Goal: Task Accomplishment & Management: Use online tool/utility

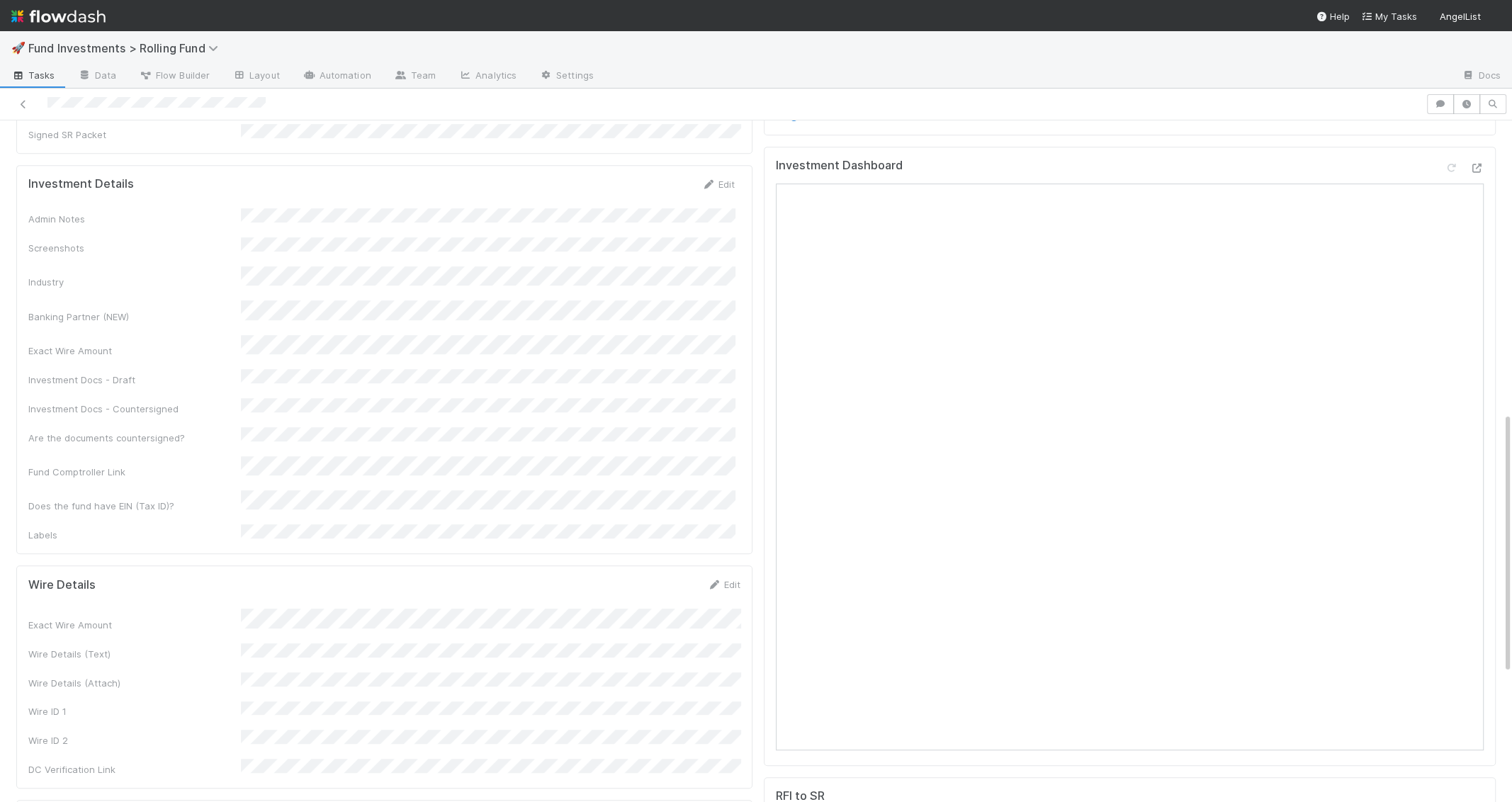
scroll to position [745, 0]
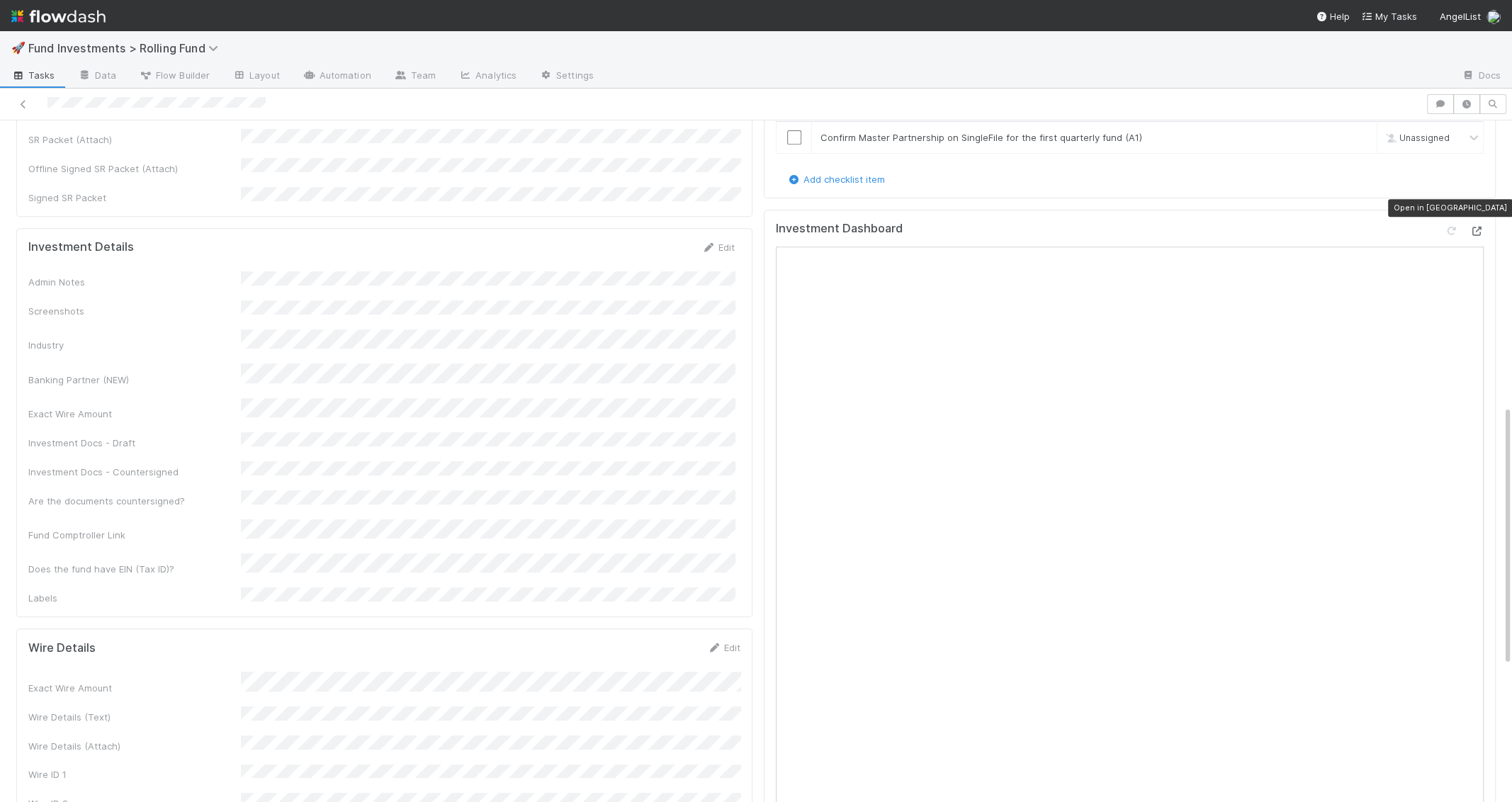
click at [1477, 224] on div at bounding box center [1476, 231] width 14 height 14
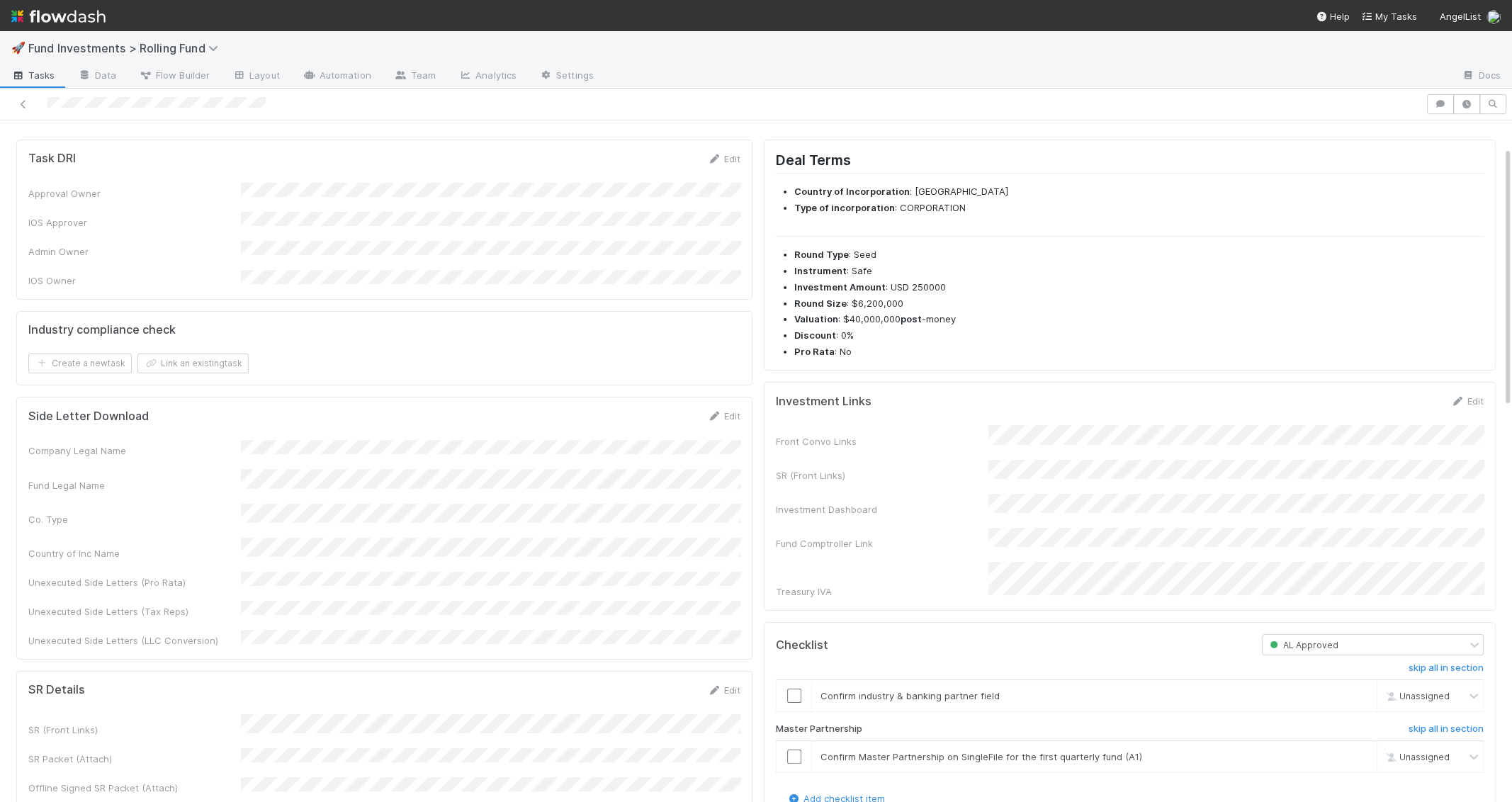
scroll to position [0, 0]
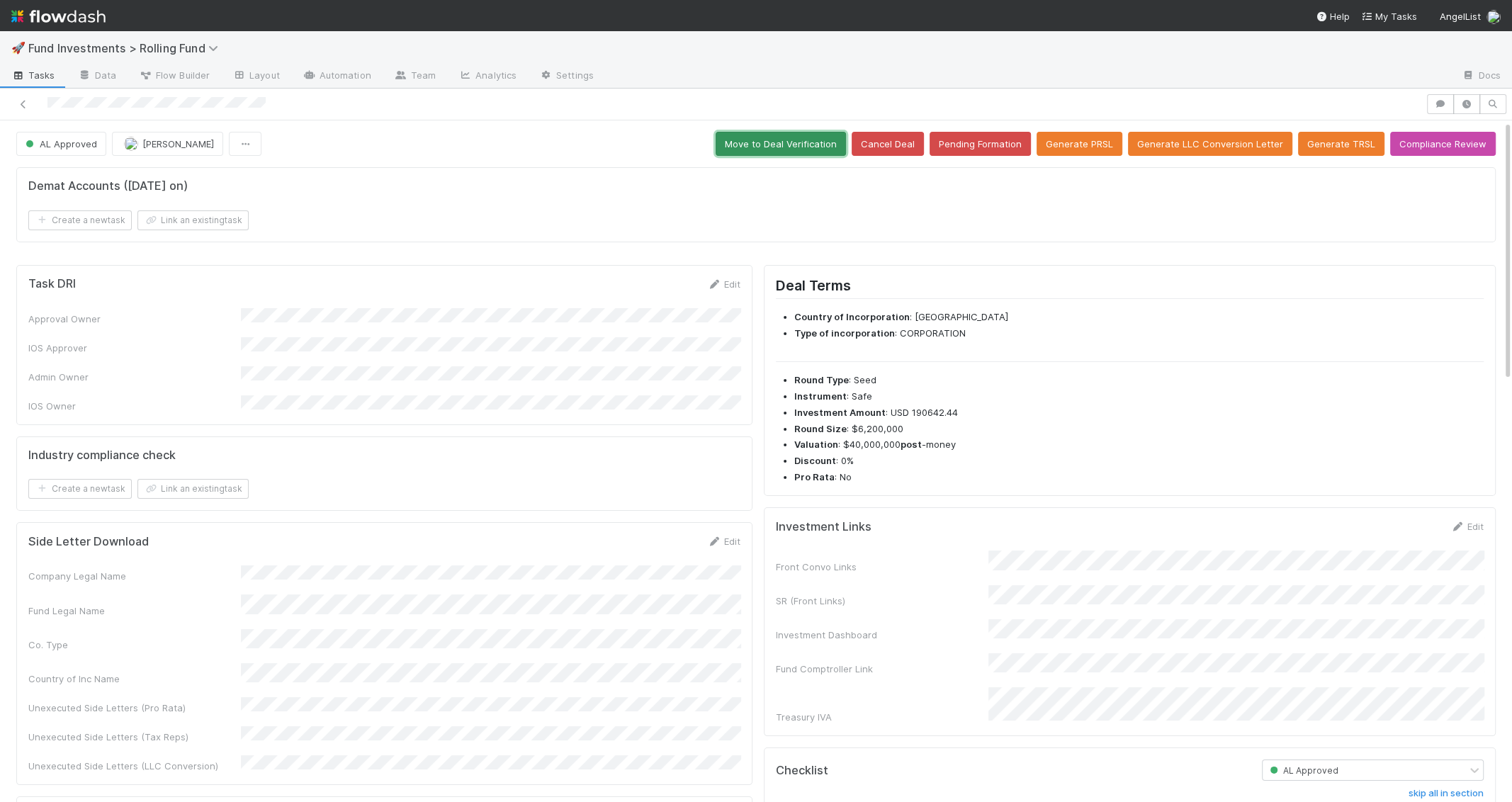
click at [802, 132] on button "Move to Deal Verification" at bounding box center [780, 143] width 131 height 24
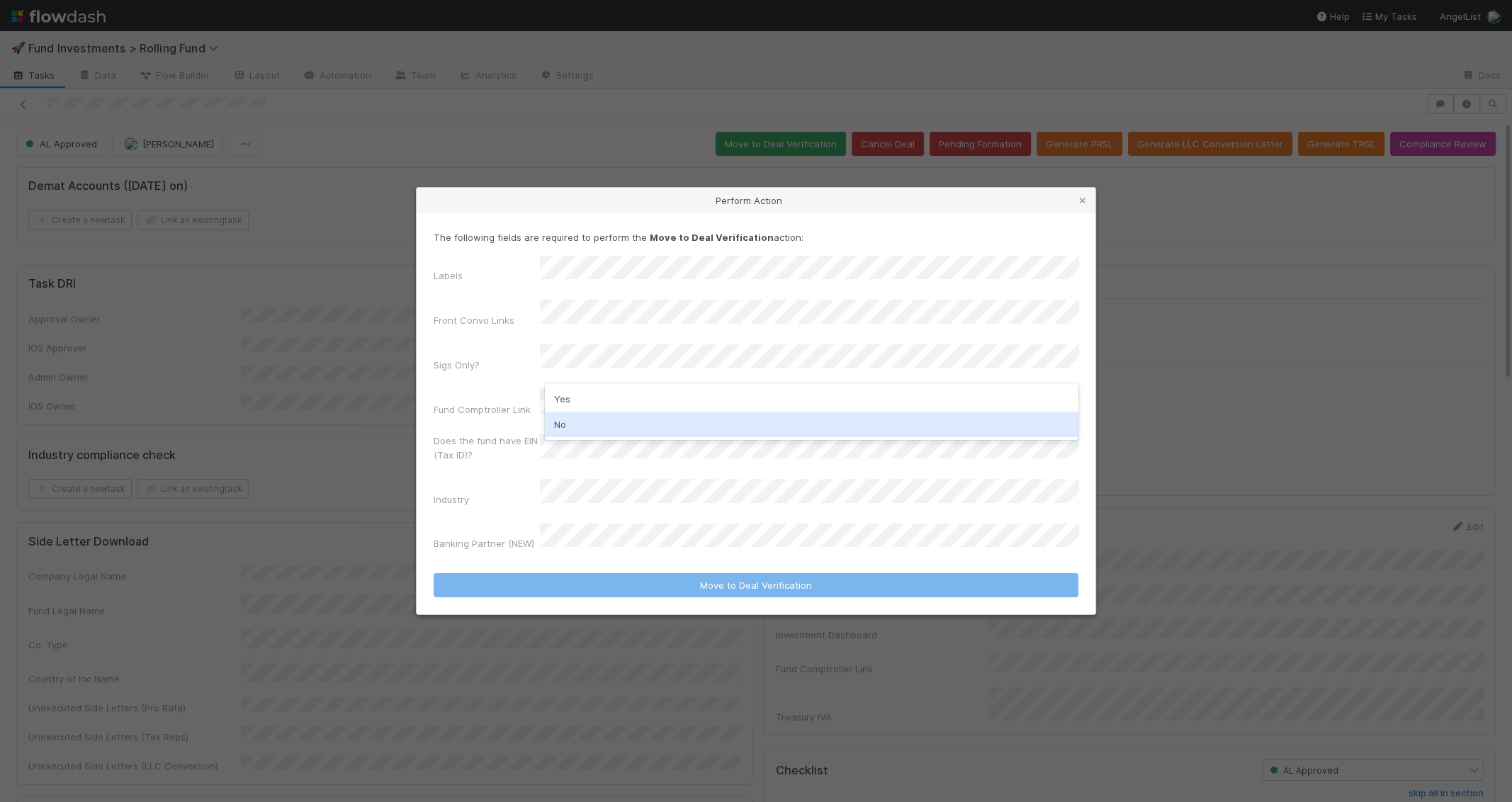
click at [619, 427] on div "No" at bounding box center [811, 424] width 534 height 26
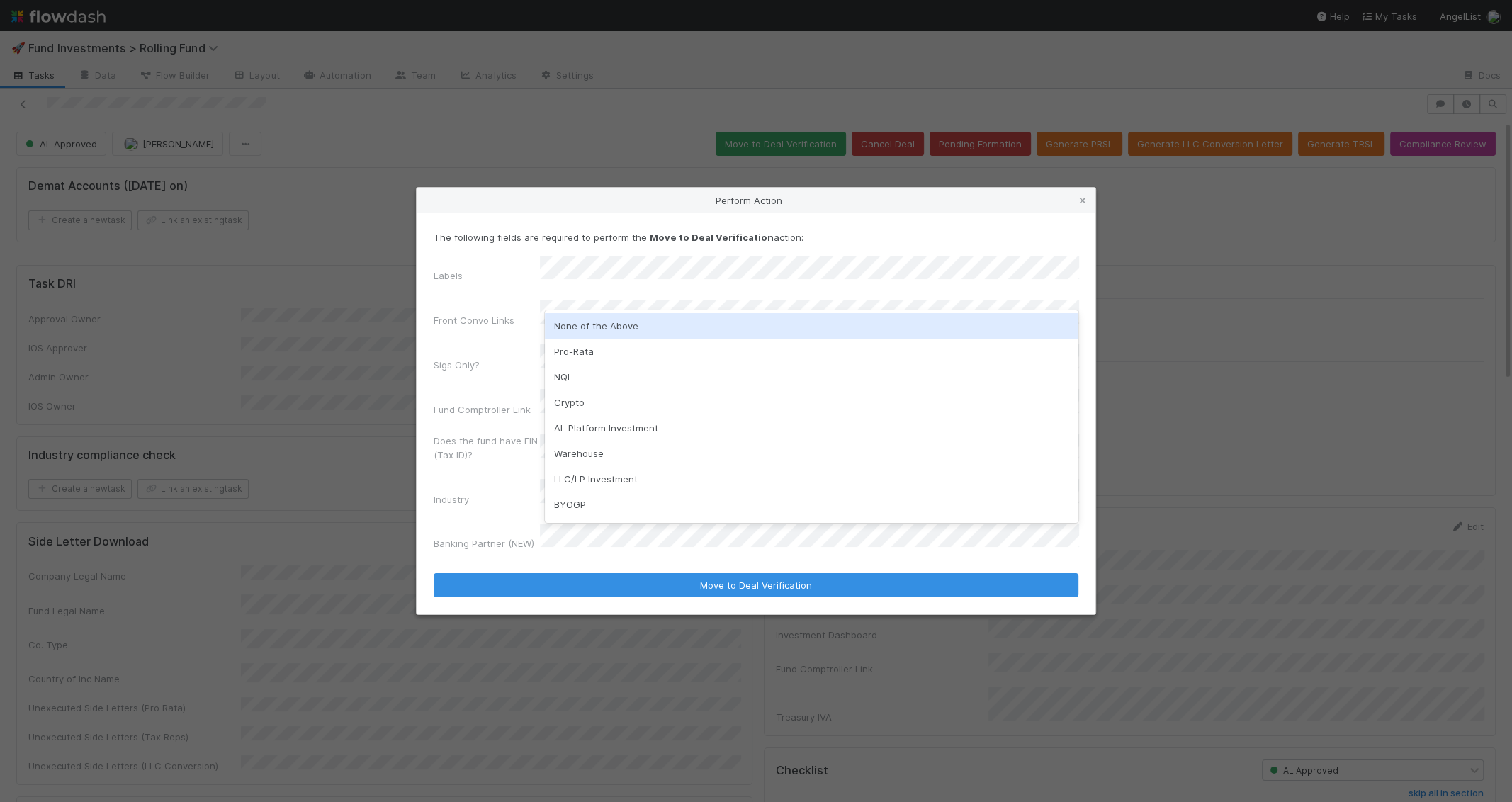
click at [633, 330] on div "None of the Above" at bounding box center [811, 326] width 534 height 26
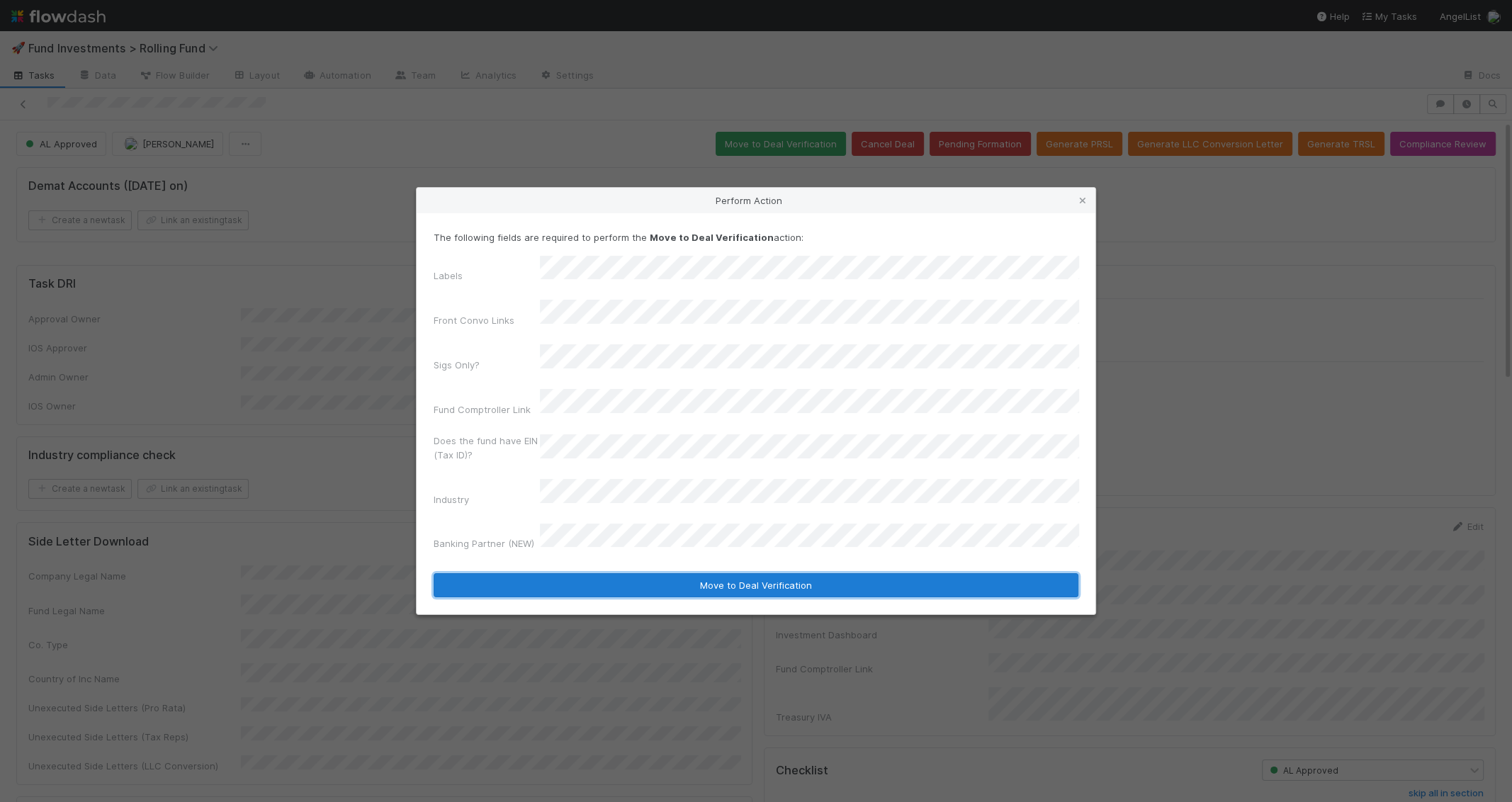
click at [634, 573] on button "Move to Deal Verification" at bounding box center [756, 585] width 644 height 24
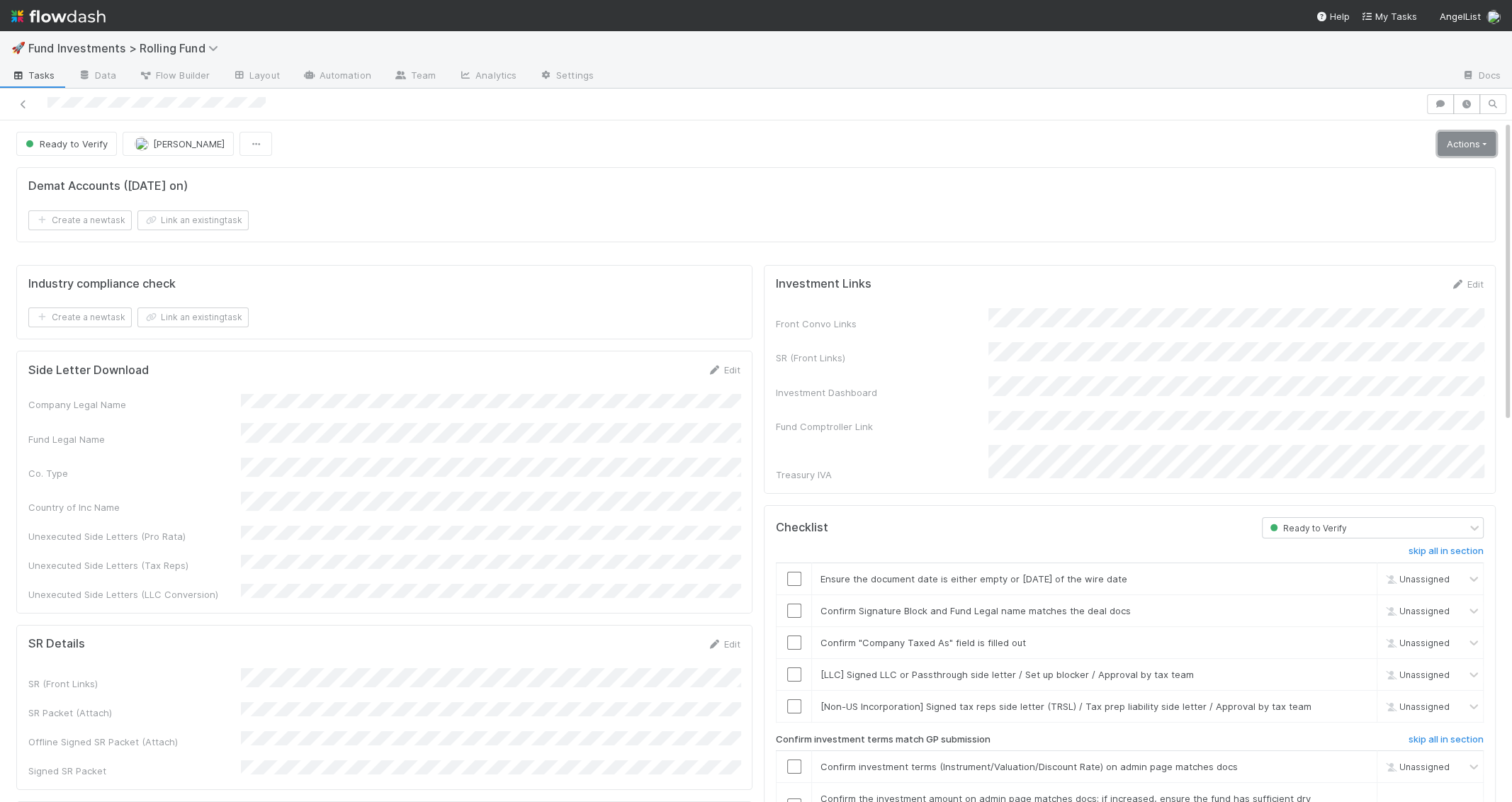
click at [1465, 138] on link "Actions" at bounding box center [1466, 143] width 58 height 24
click at [1432, 168] on button "Move to Ready to Sign" at bounding box center [1403, 173] width 192 height 20
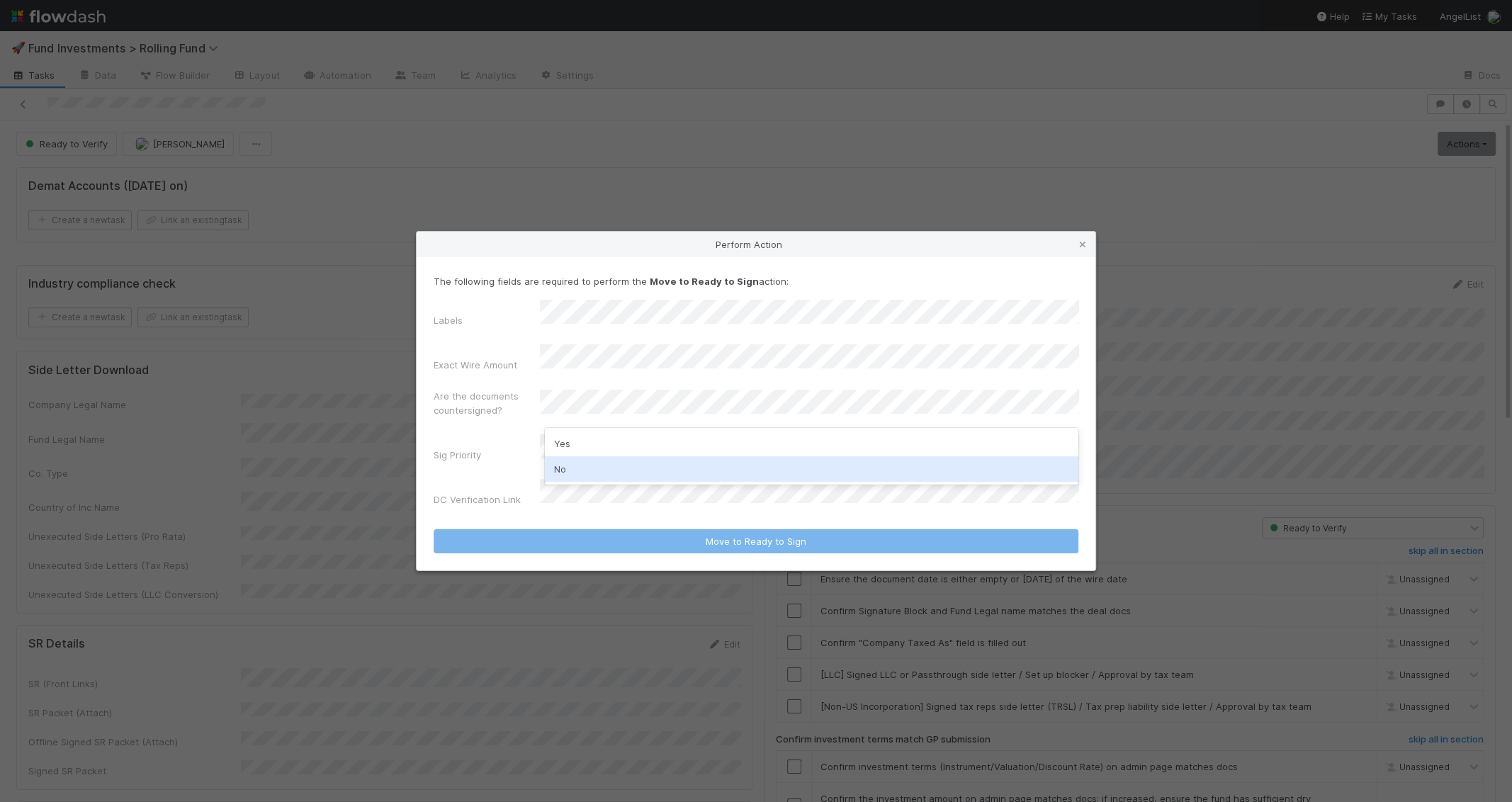
click at [614, 478] on div "No" at bounding box center [811, 469] width 534 height 26
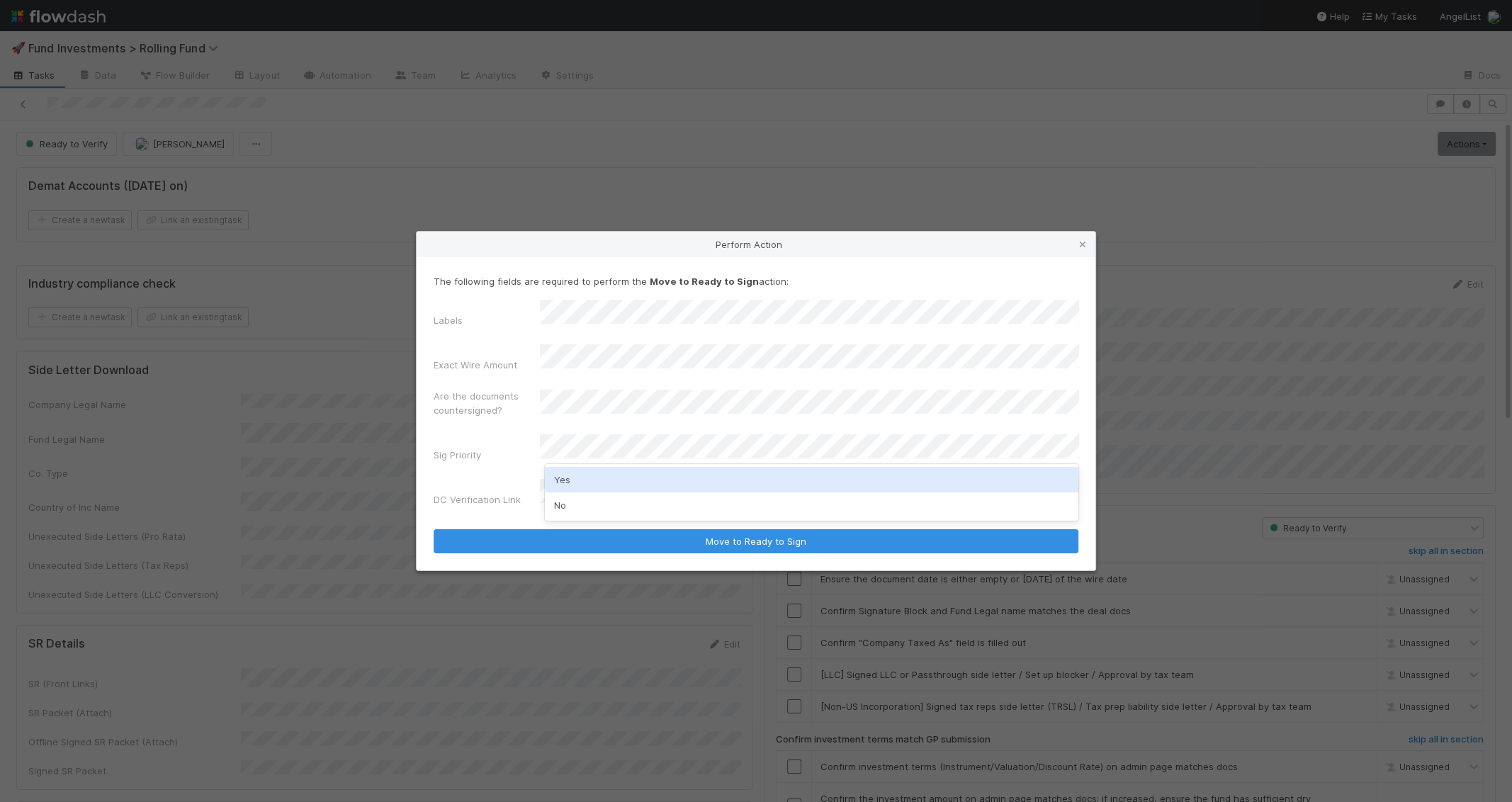
click at [586, 502] on div "No" at bounding box center [811, 505] width 534 height 26
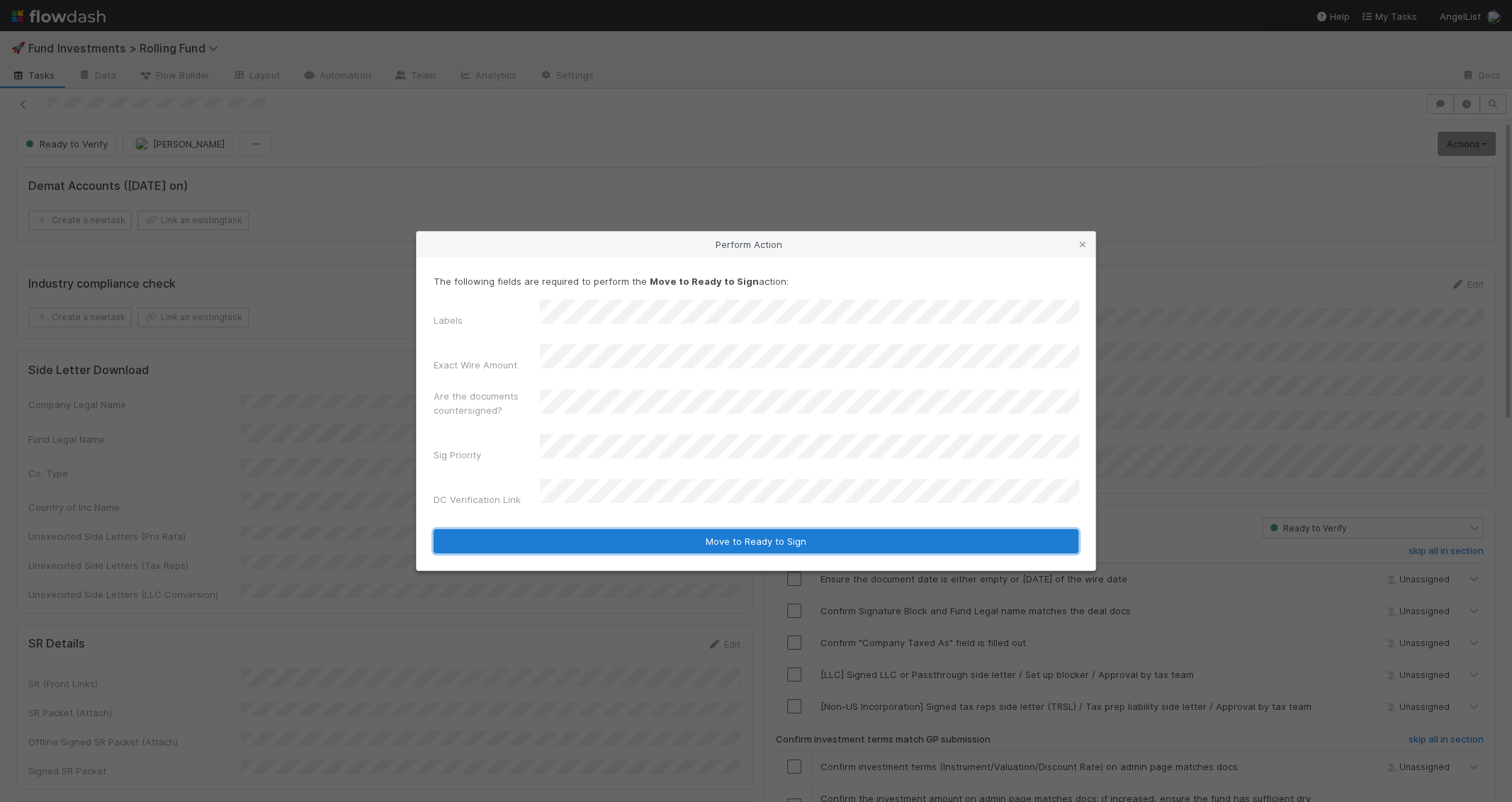
click at [586, 530] on button "Move to Ready to Sign" at bounding box center [756, 541] width 644 height 24
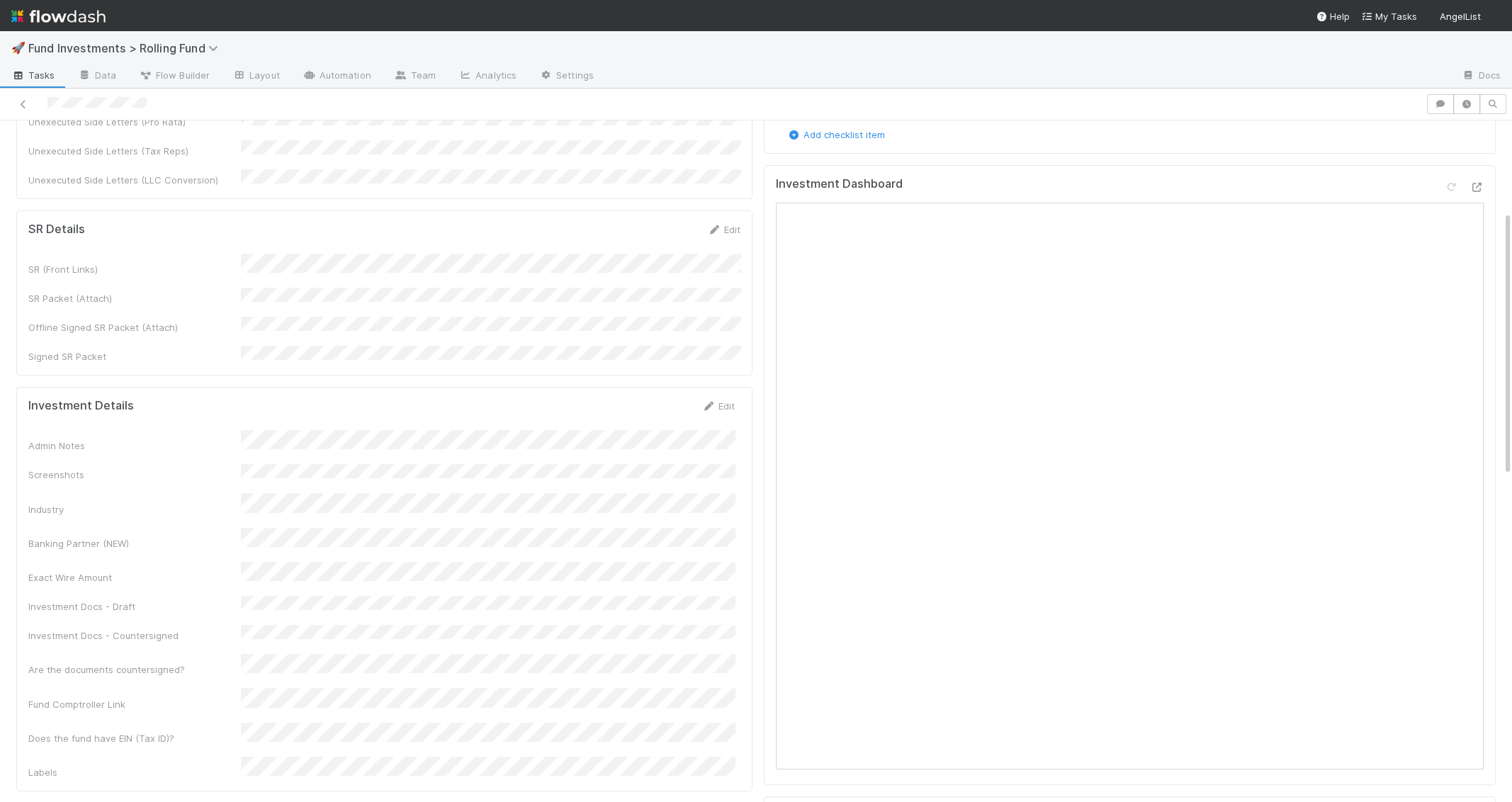
scroll to position [1080, 0]
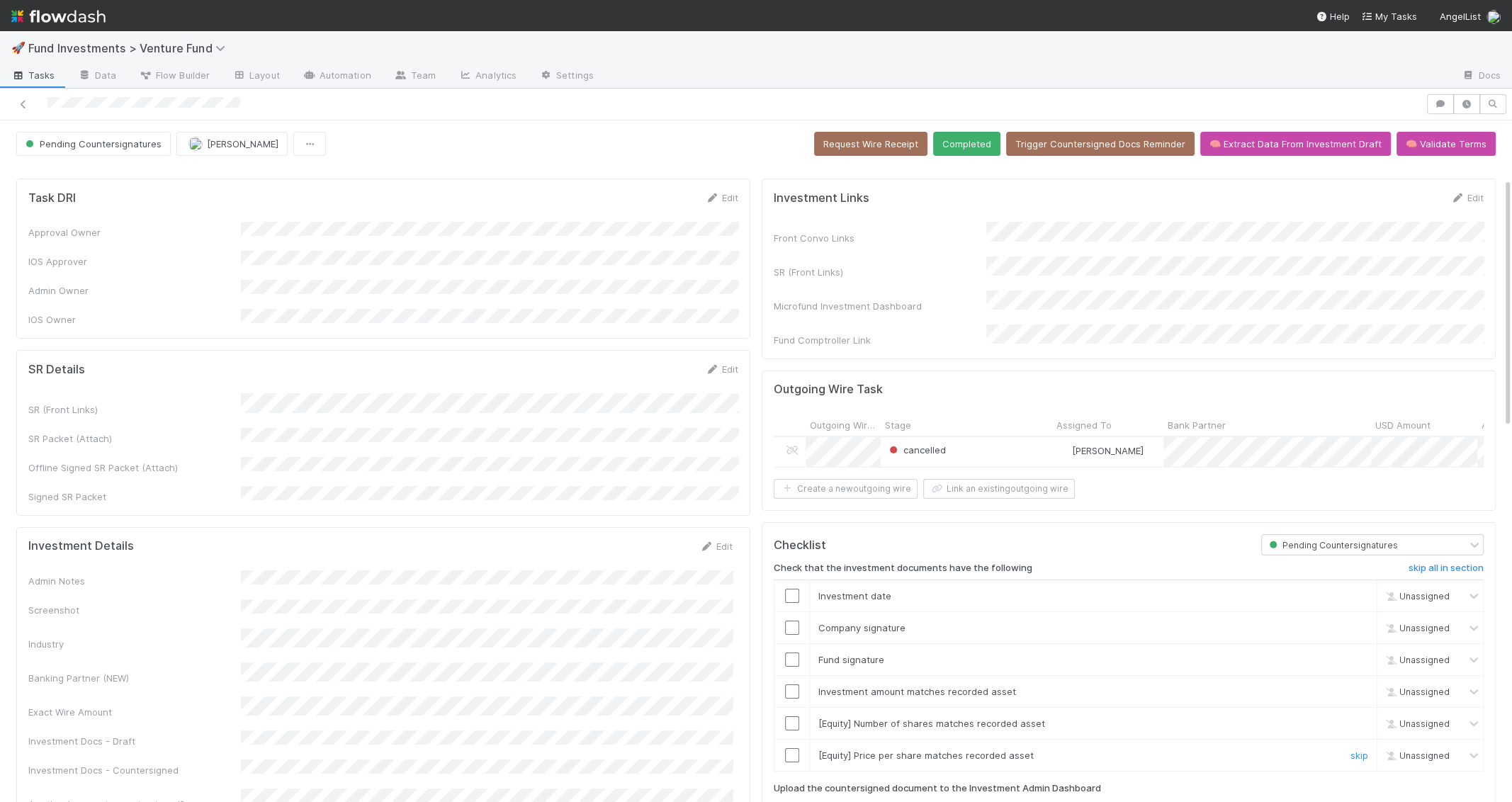
scroll to position [725, 0]
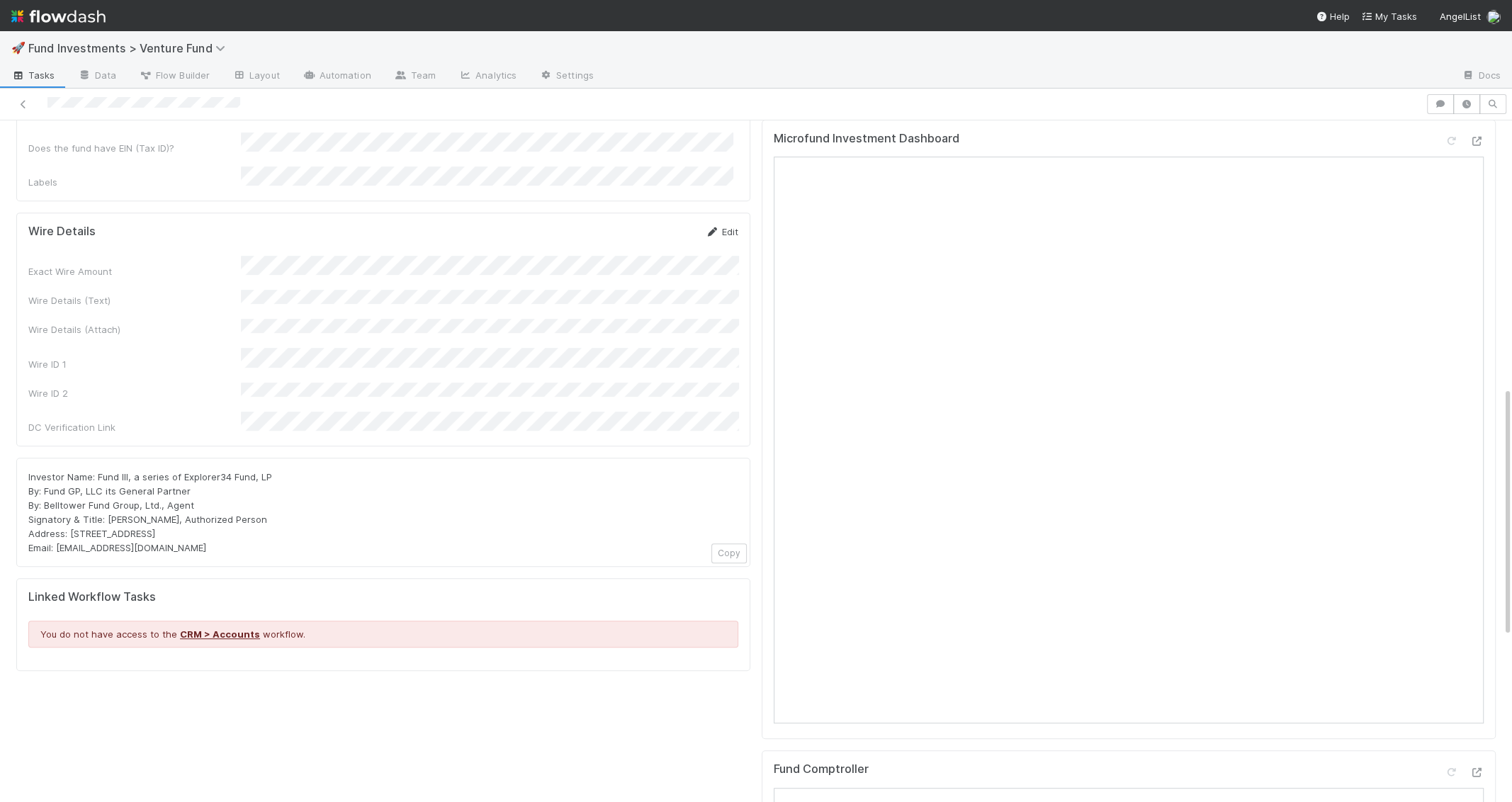
click at [731, 226] on link "Edit" at bounding box center [722, 232] width 33 height 12
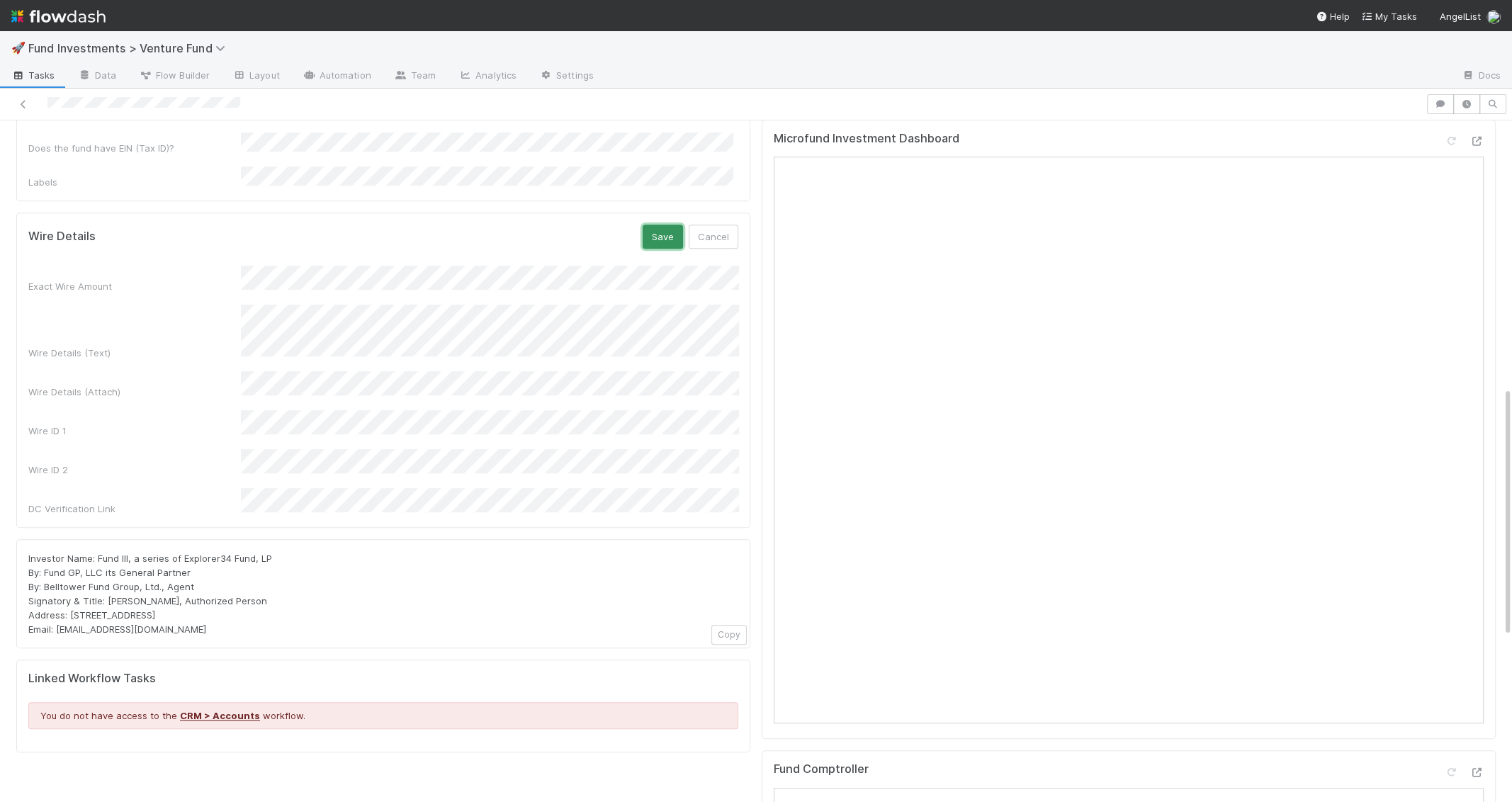
click at [662, 225] on button "Save" at bounding box center [663, 237] width 40 height 24
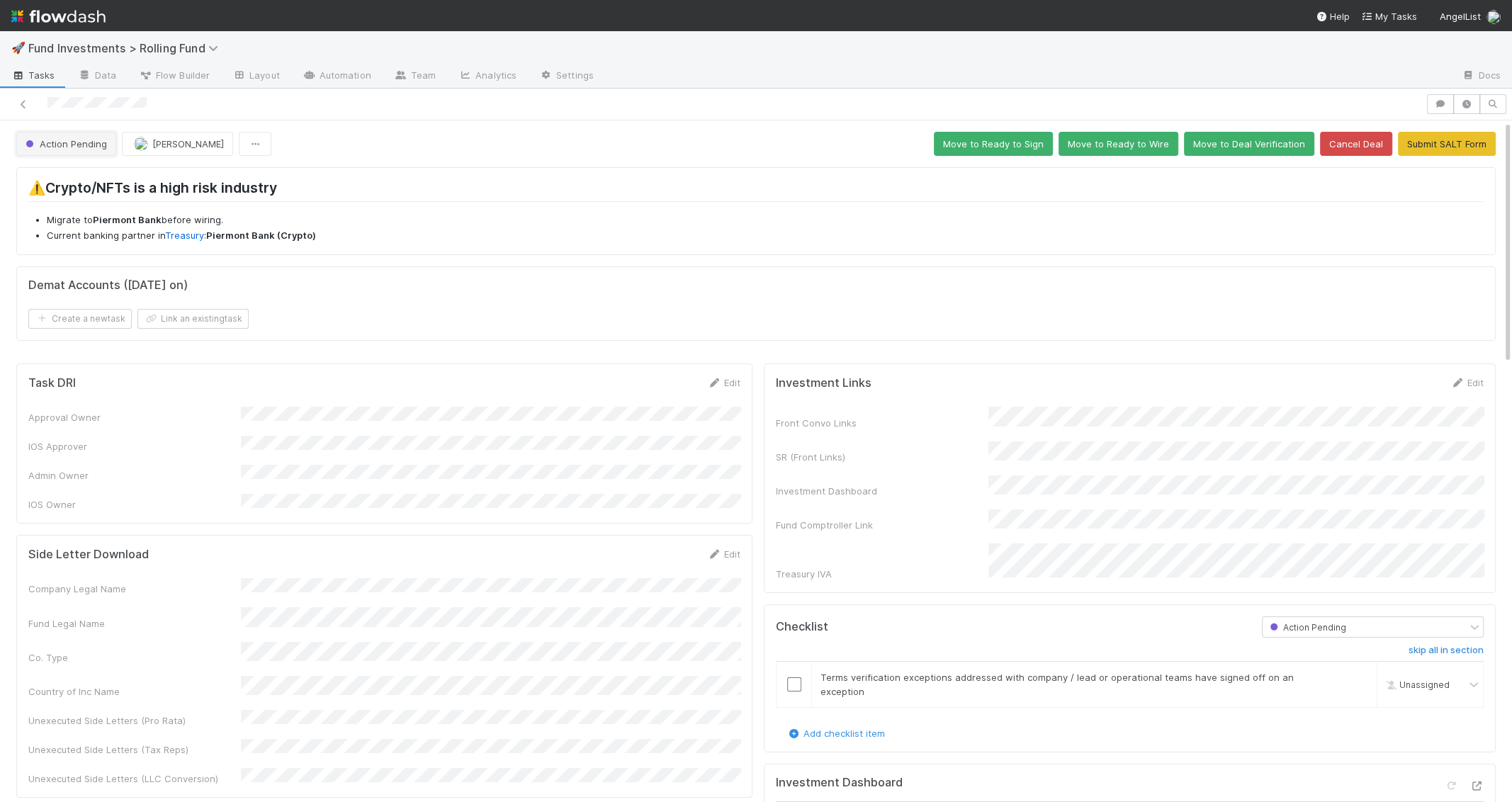
click at [65, 144] on span "Action Pending" at bounding box center [64, 144] width 84 height 12
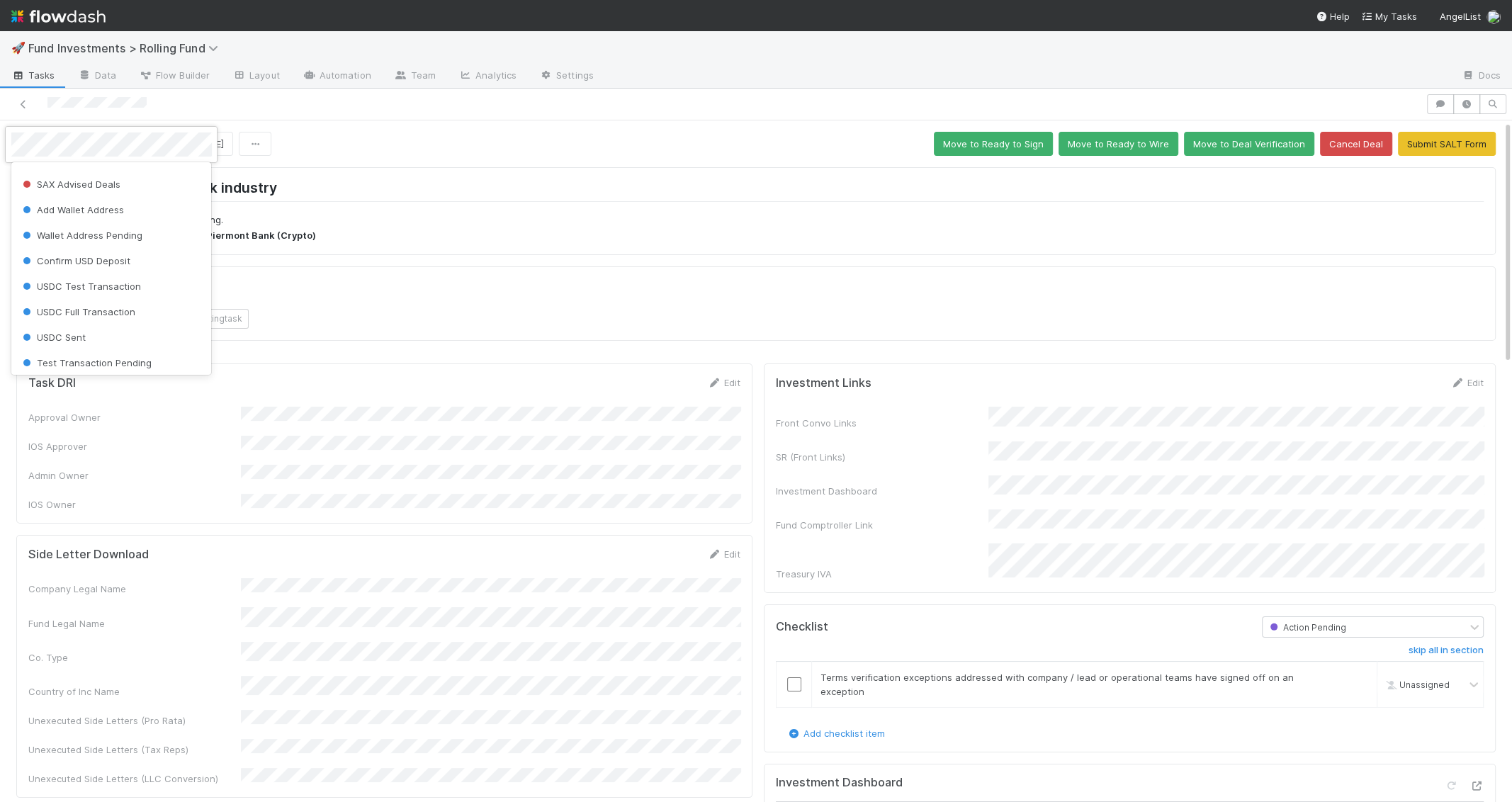
scroll to position [430, 0]
click at [99, 260] on span "USDC Full Transaction" at bounding box center [77, 258] width 116 height 12
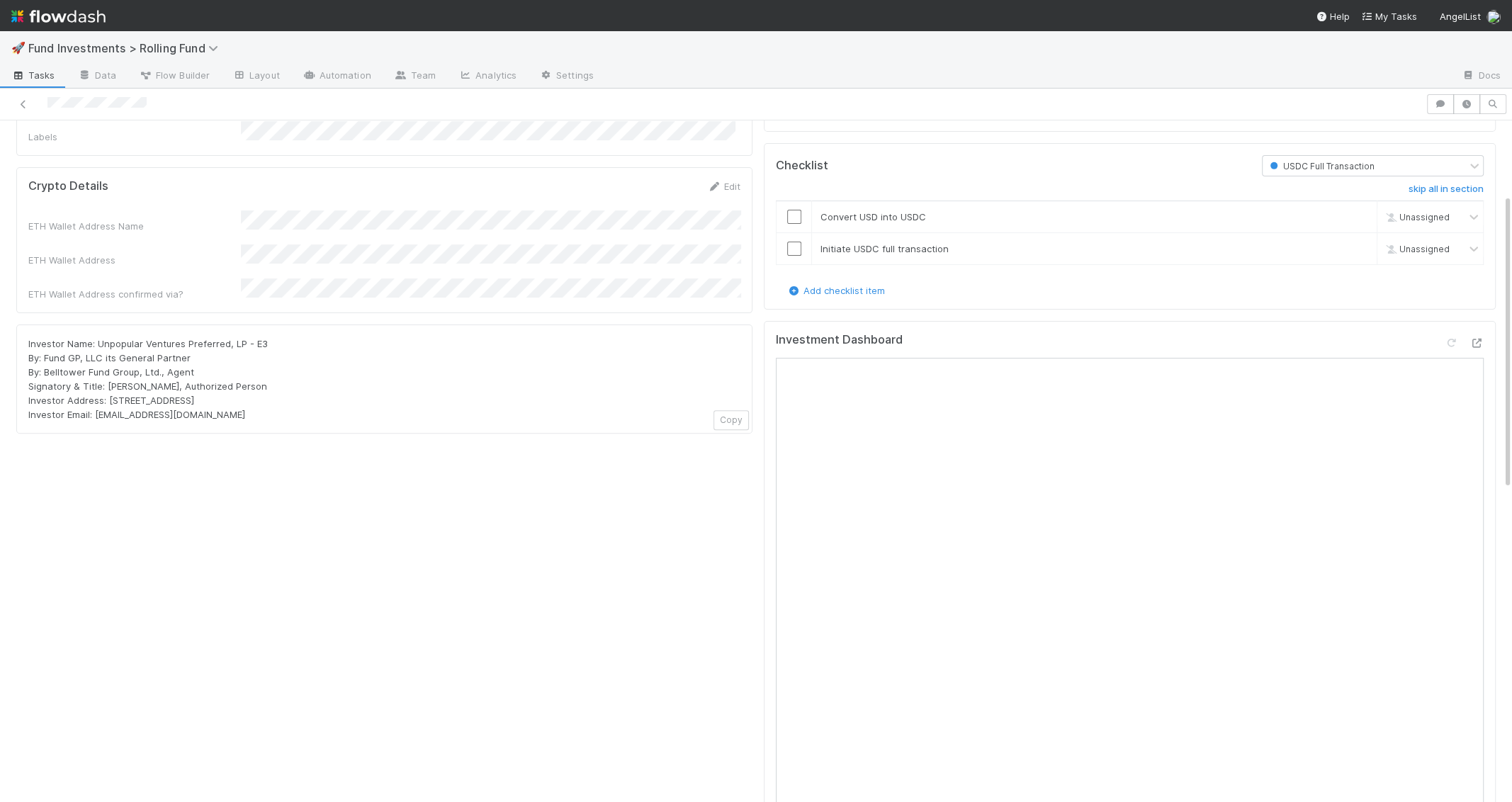
scroll to position [535, 0]
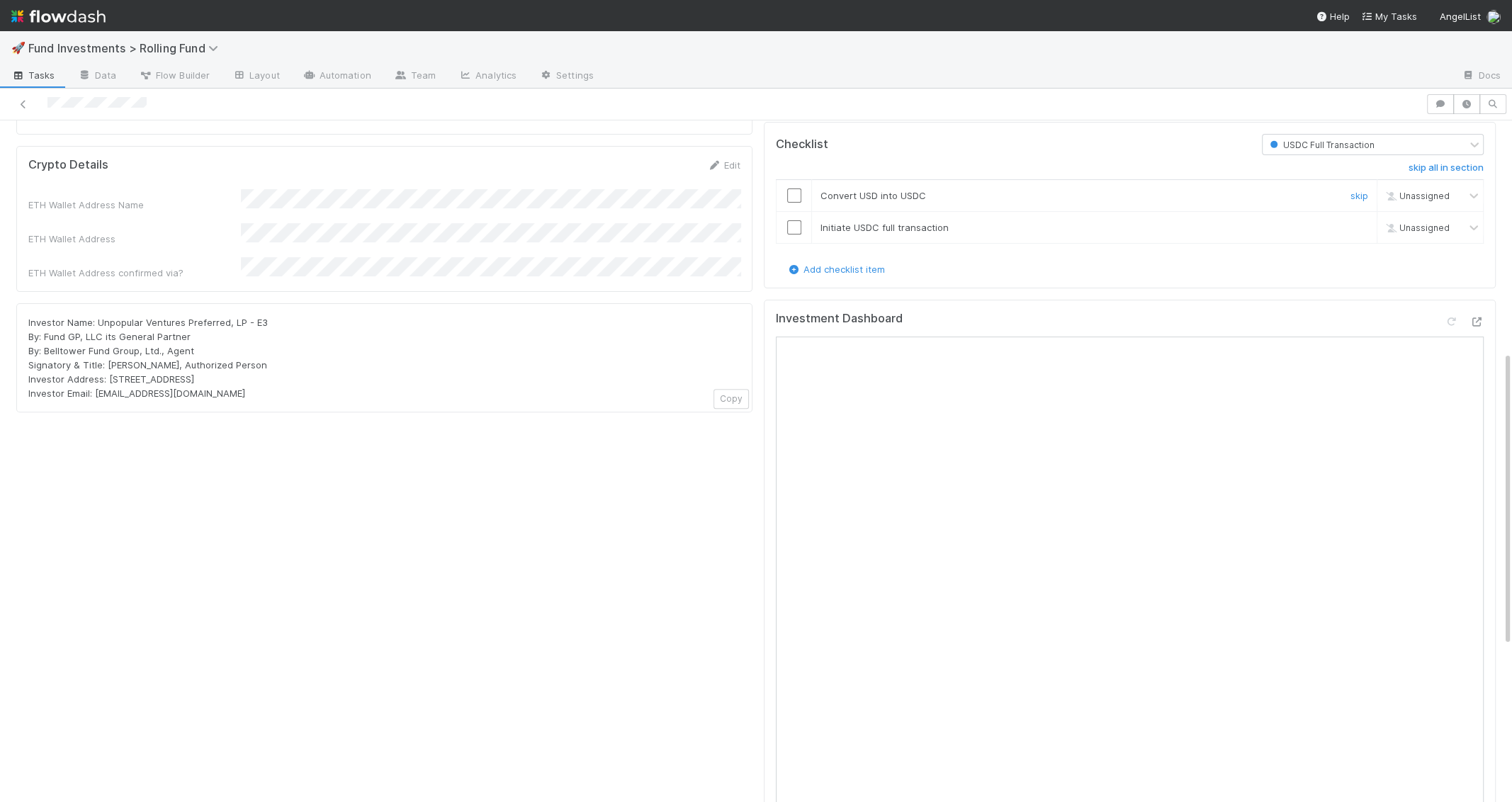
click at [795, 188] on input "checkbox" at bounding box center [793, 195] width 14 height 14
click at [795, 221] on input "checkbox" at bounding box center [793, 227] width 14 height 14
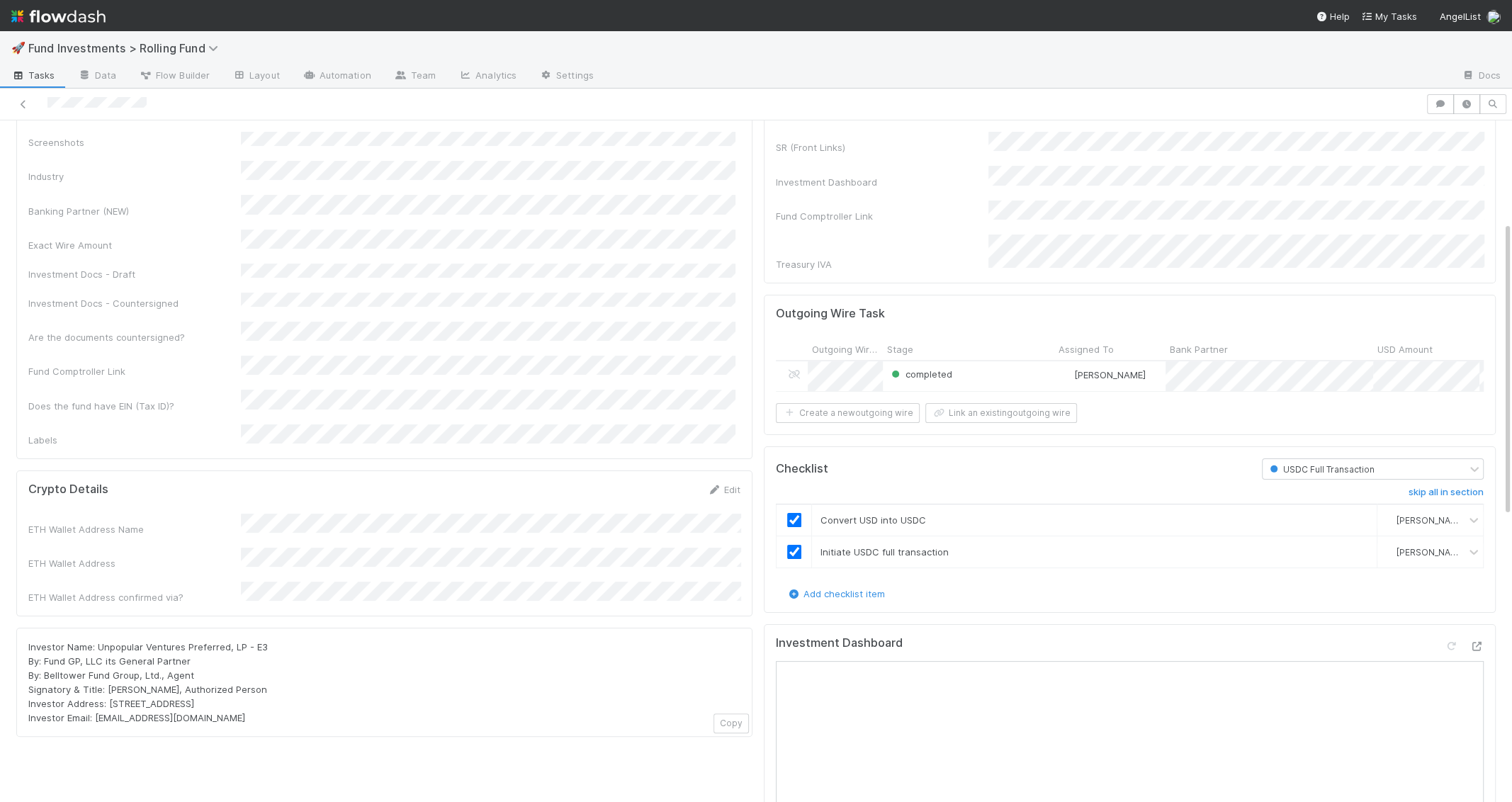
scroll to position [0, 0]
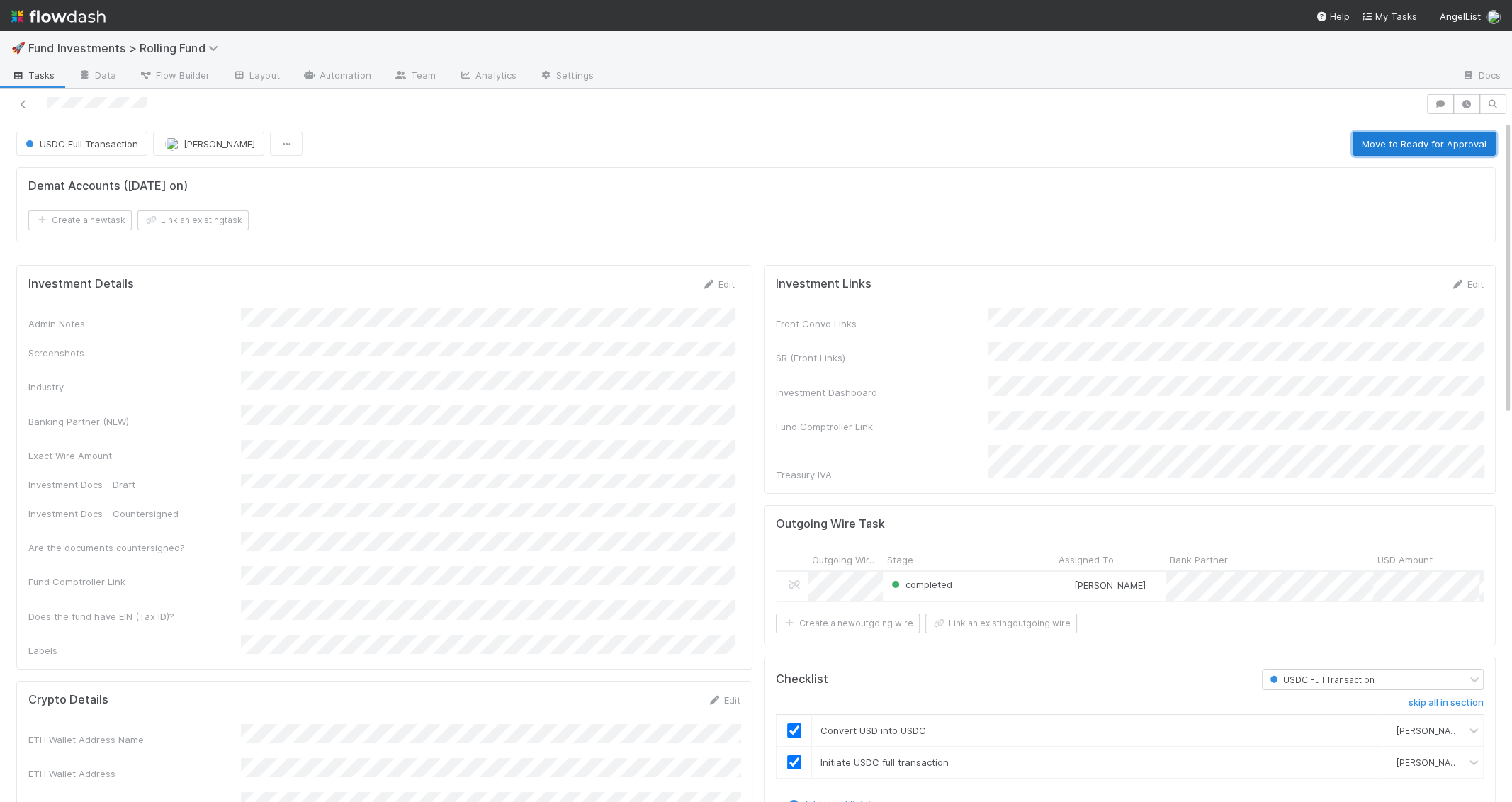
drag, startPoint x: 1455, startPoint y: 145, endPoint x: 975, endPoint y: 285, distance: 500.0
click at [103, 143] on span "USDC Full Transaction" at bounding box center [80, 144] width 116 height 12
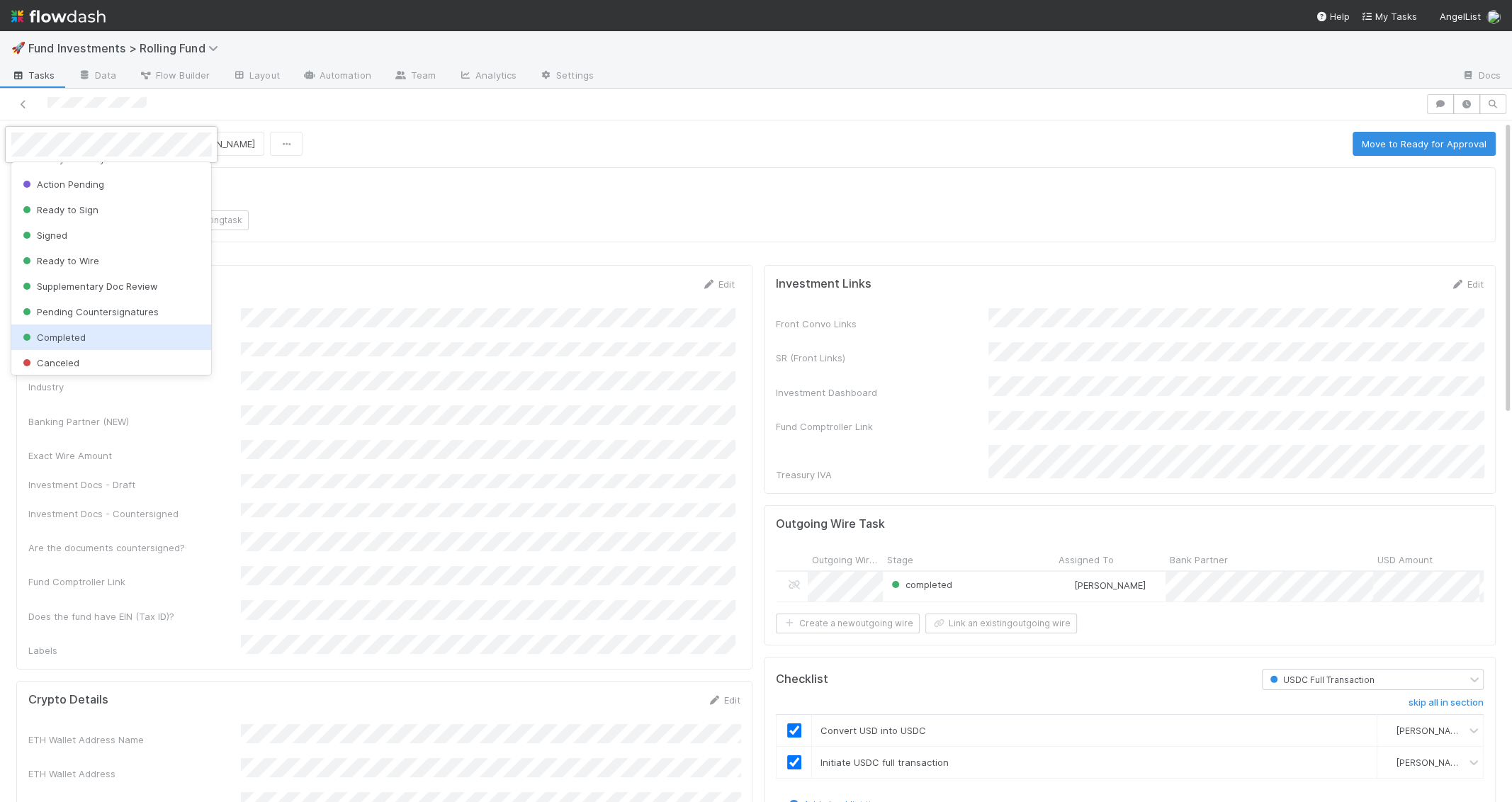
scroll to position [135, 0]
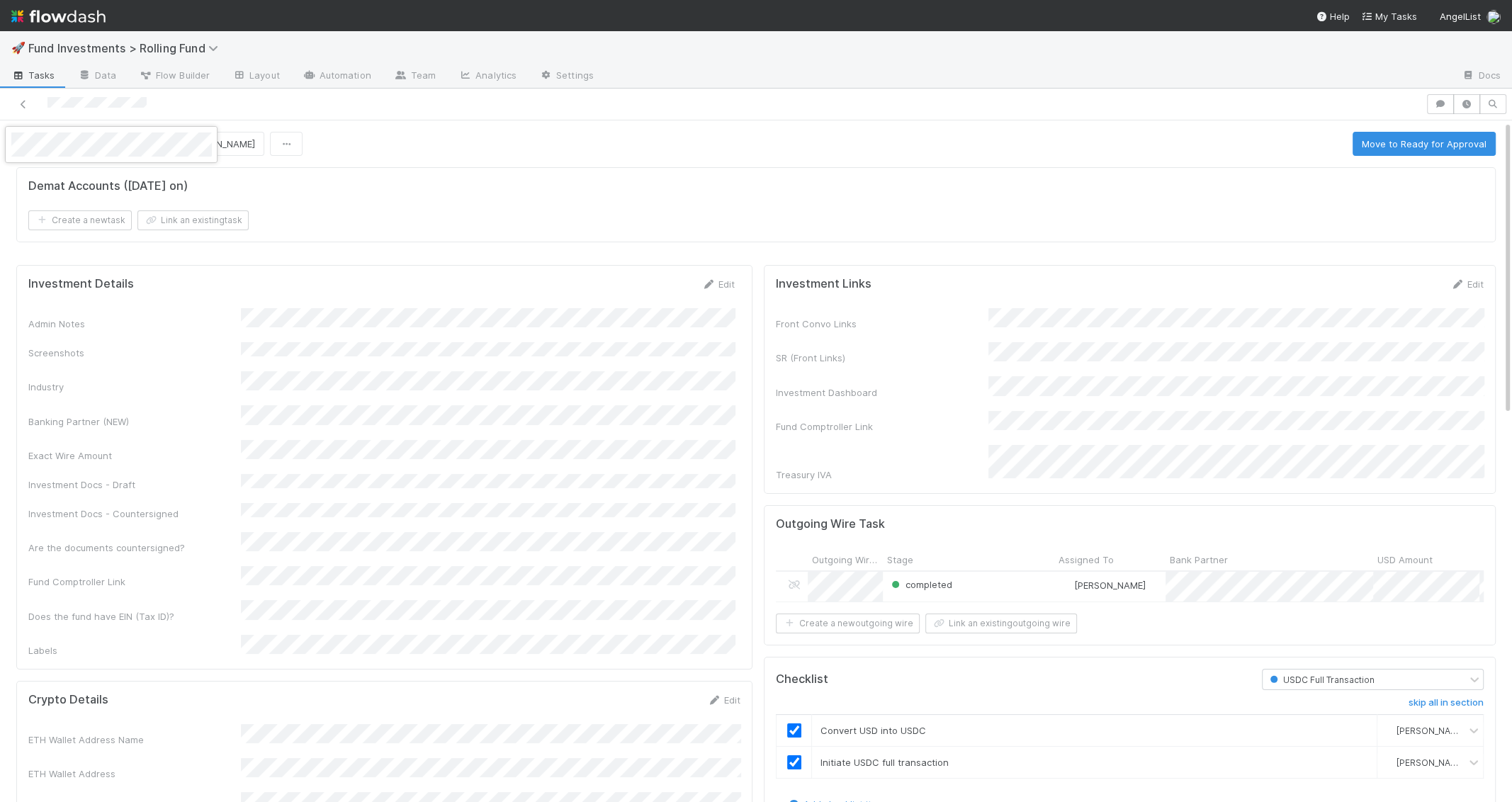
click at [318, 249] on div at bounding box center [756, 401] width 1512 height 802
click at [104, 141] on span "USDC Full Transaction" at bounding box center [80, 144] width 116 height 12
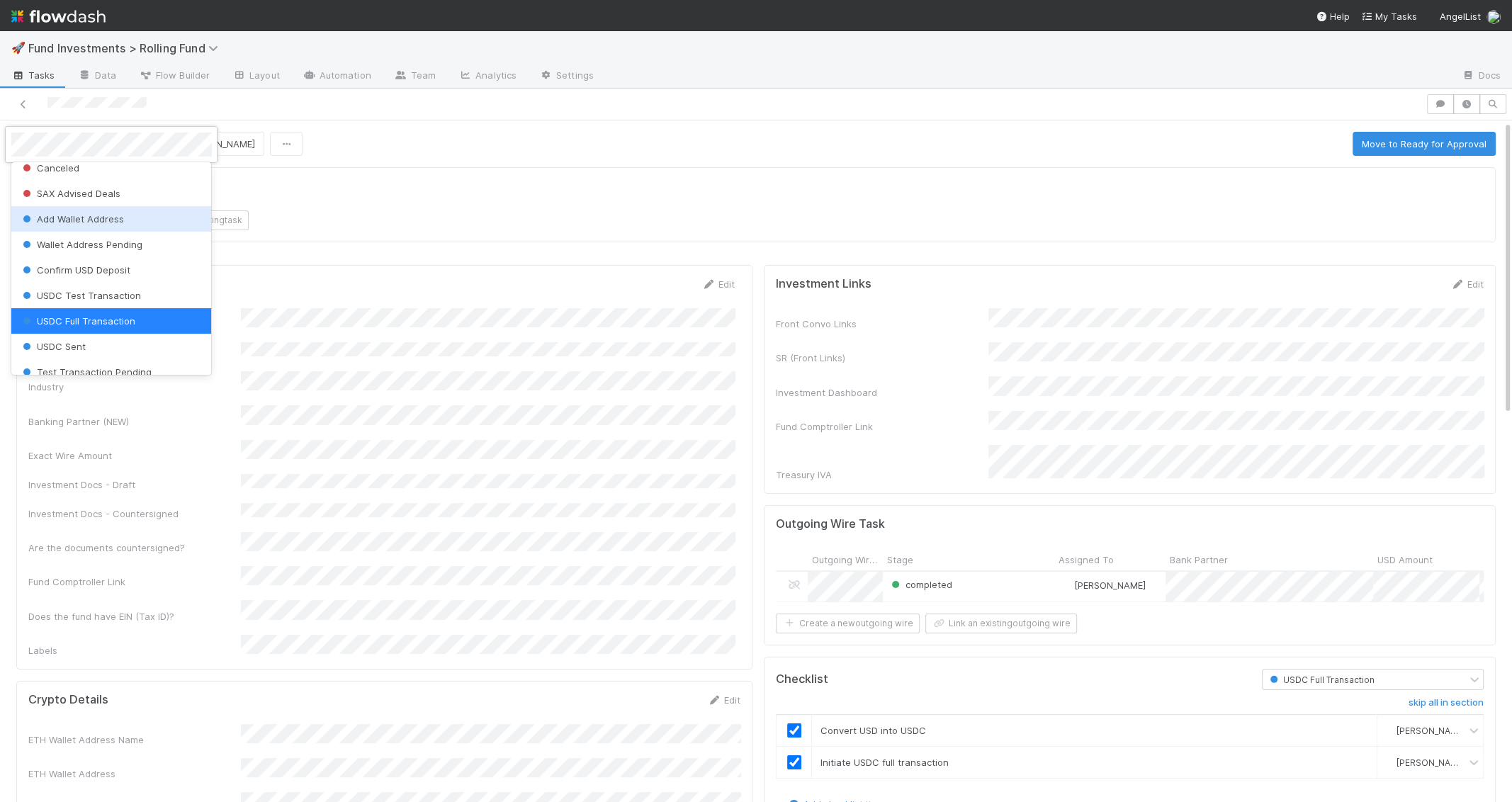
scroll to position [368, 0]
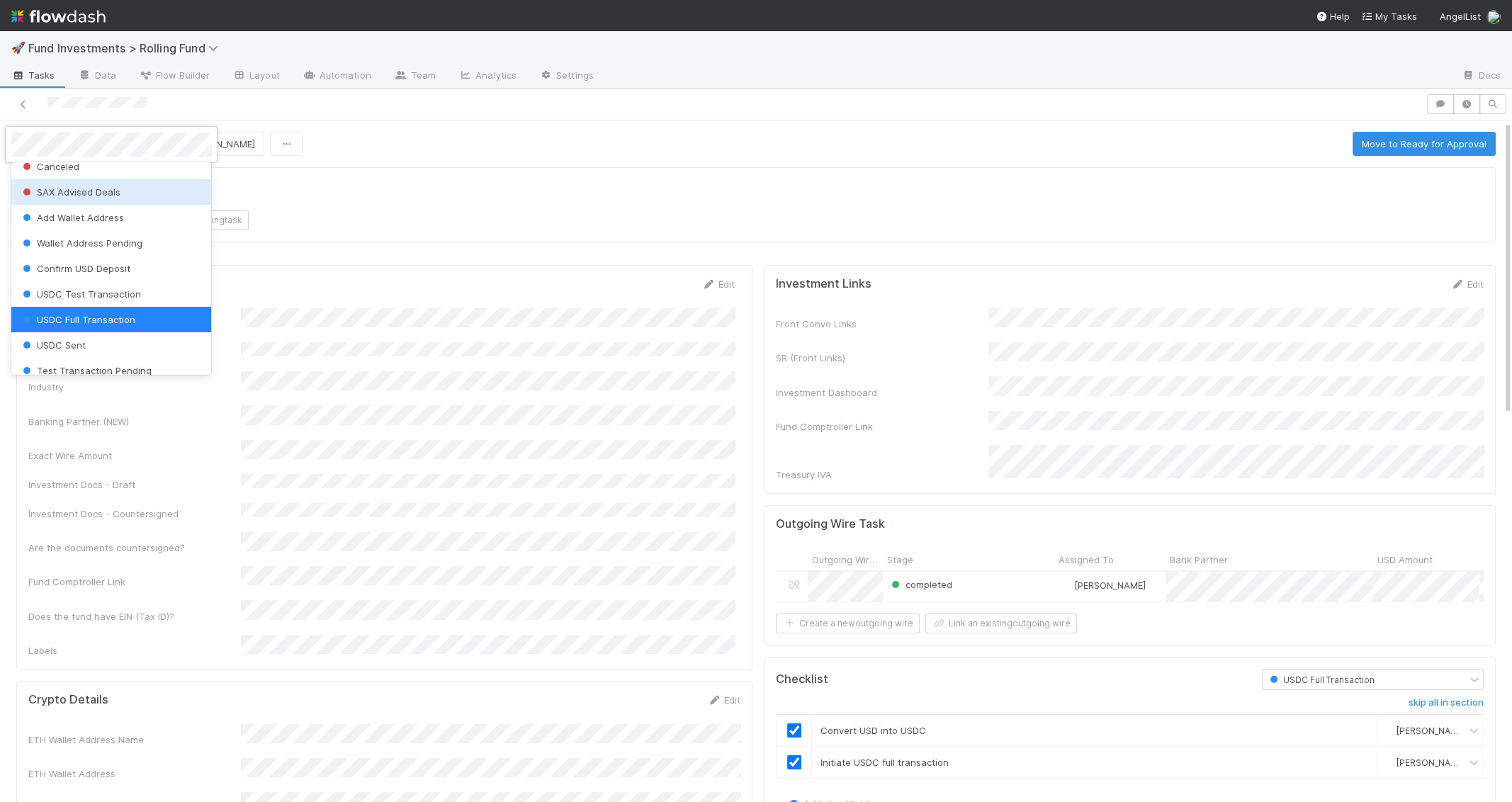
click at [333, 207] on div at bounding box center [756, 401] width 1512 height 802
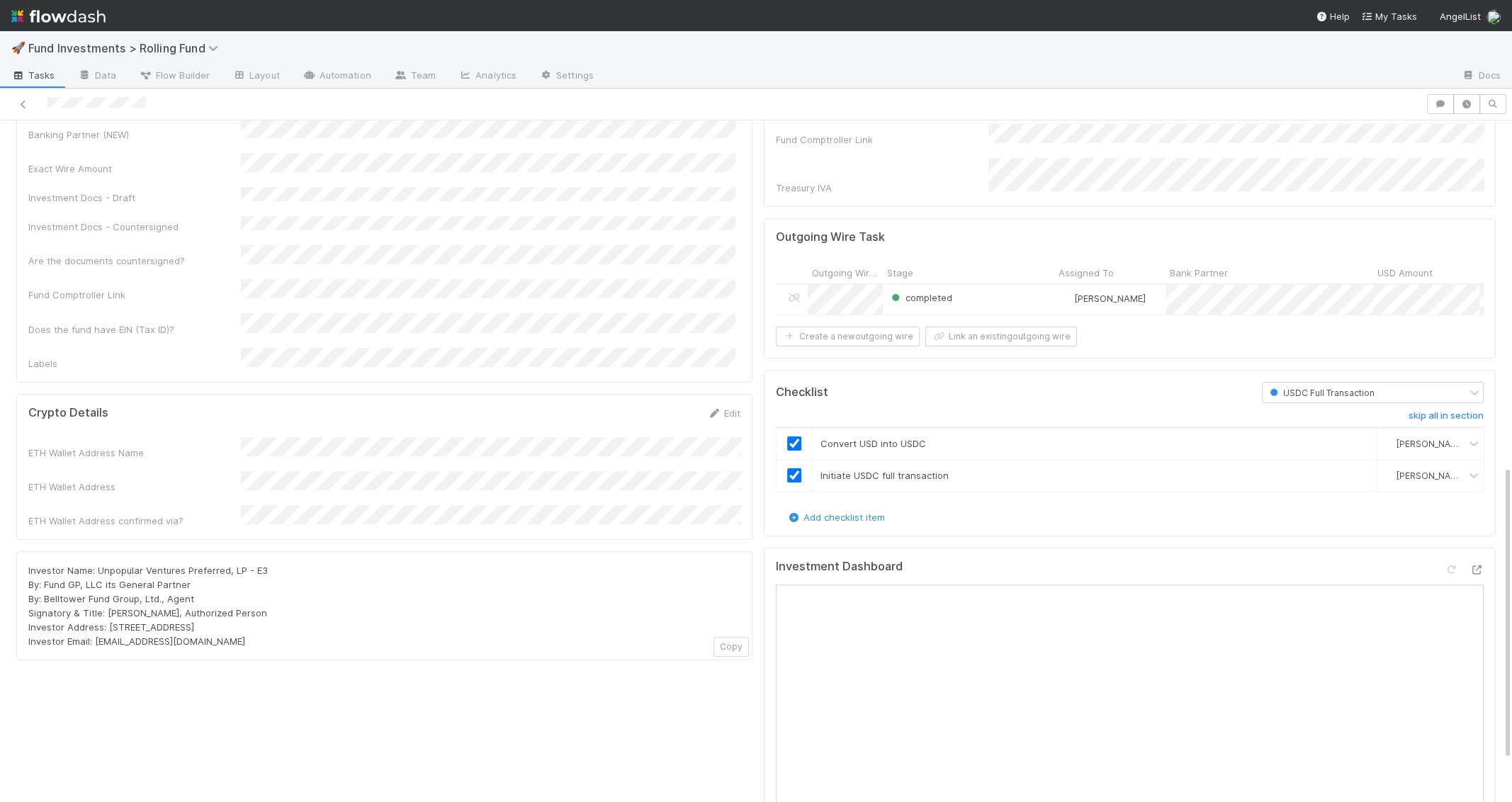
scroll to position [0, 0]
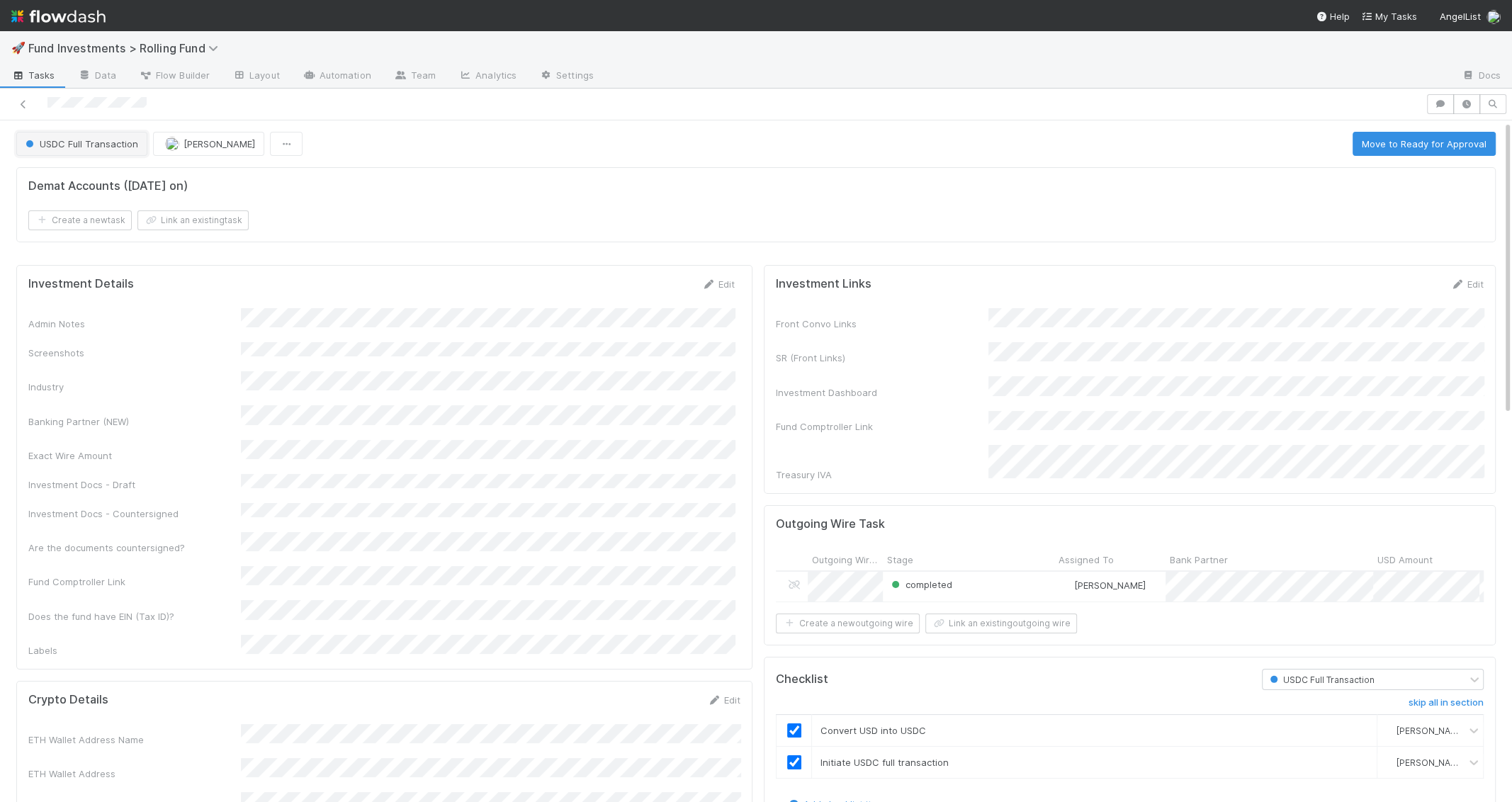
click at [85, 152] on button "USDC Full Transaction" at bounding box center [82, 143] width 131 height 24
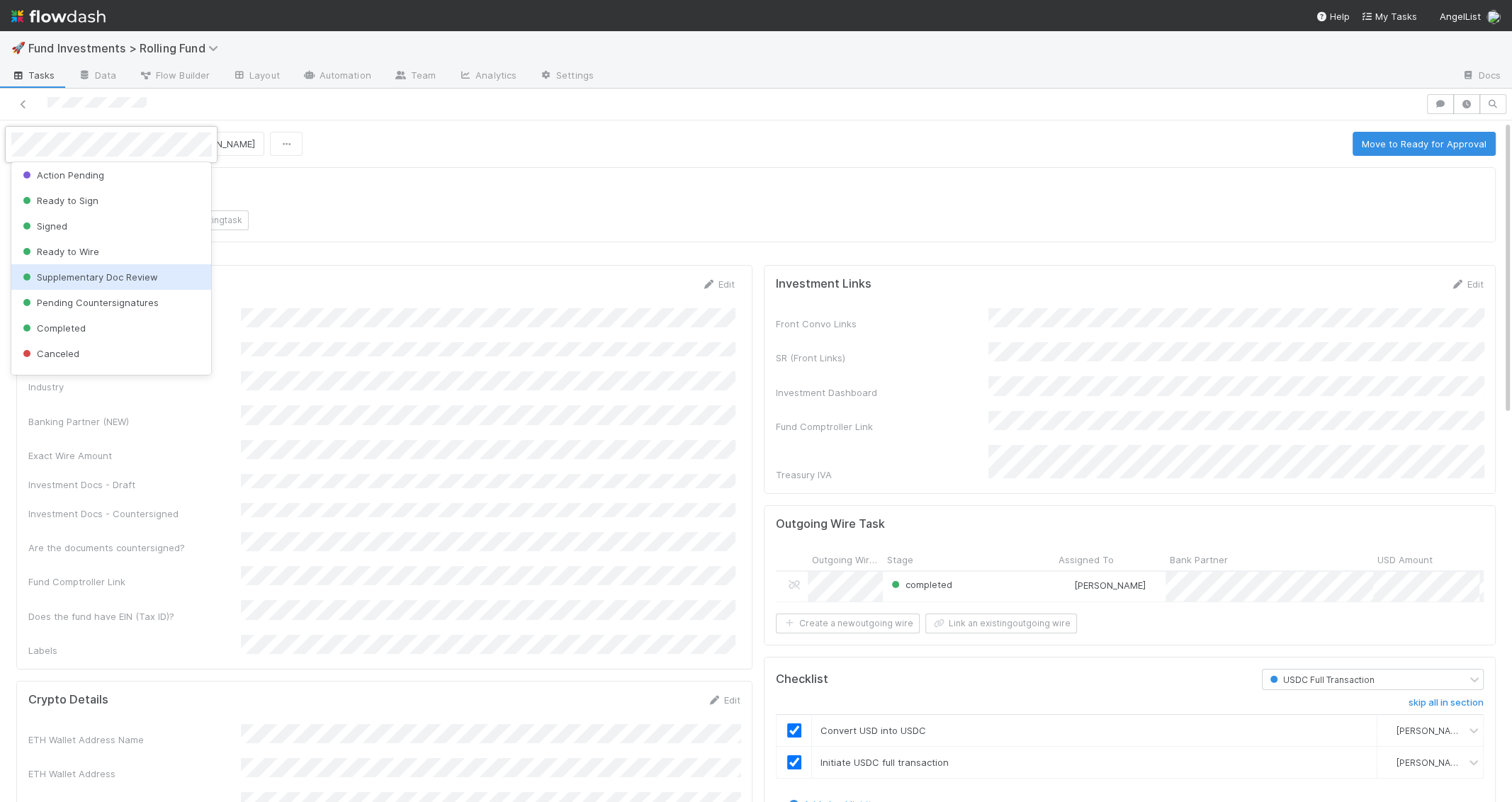
scroll to position [202, 0]
click at [115, 278] on span "Pending Countersignatures" at bounding box center [89, 282] width 139 height 12
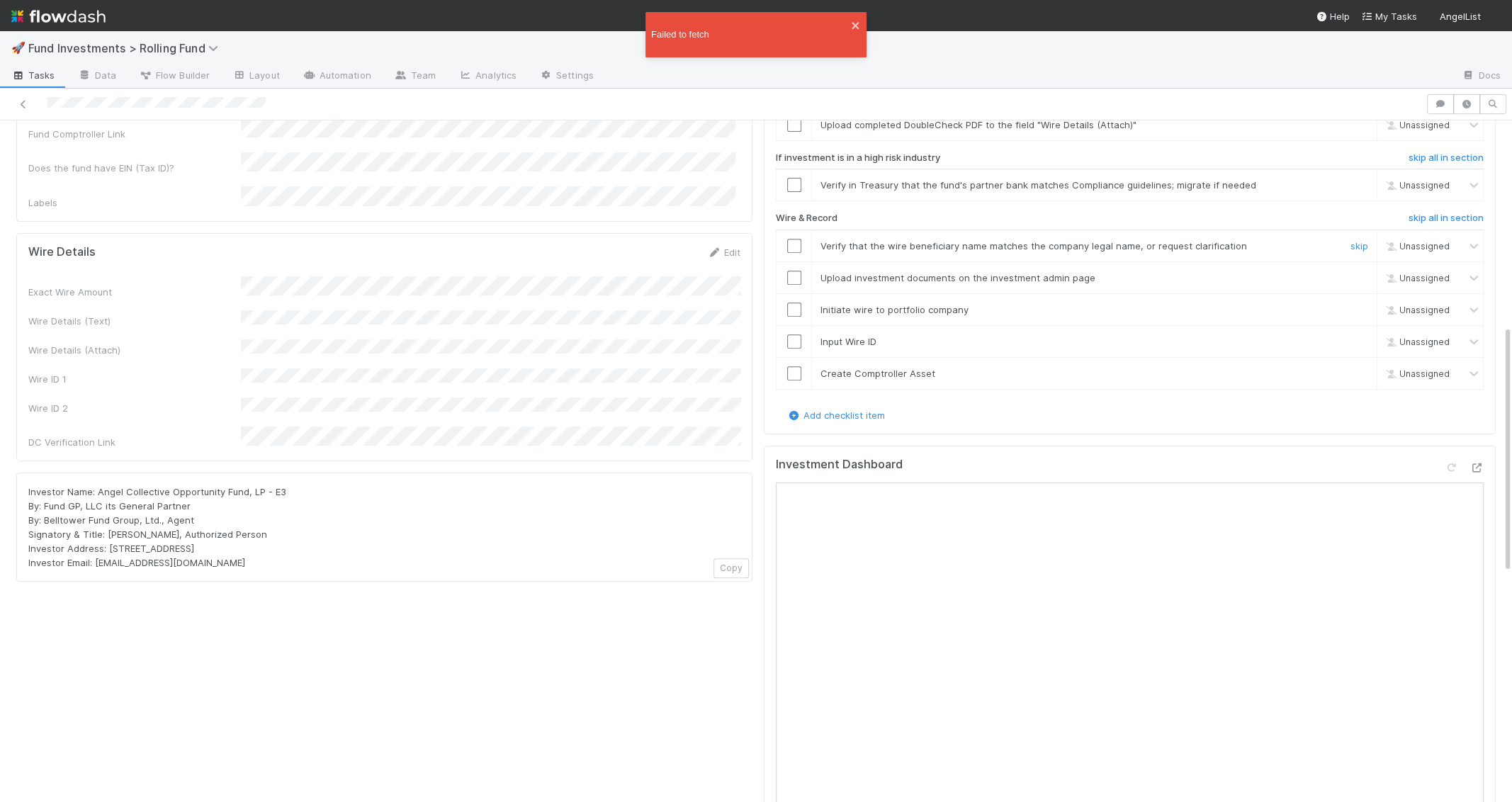
scroll to position [760, 0]
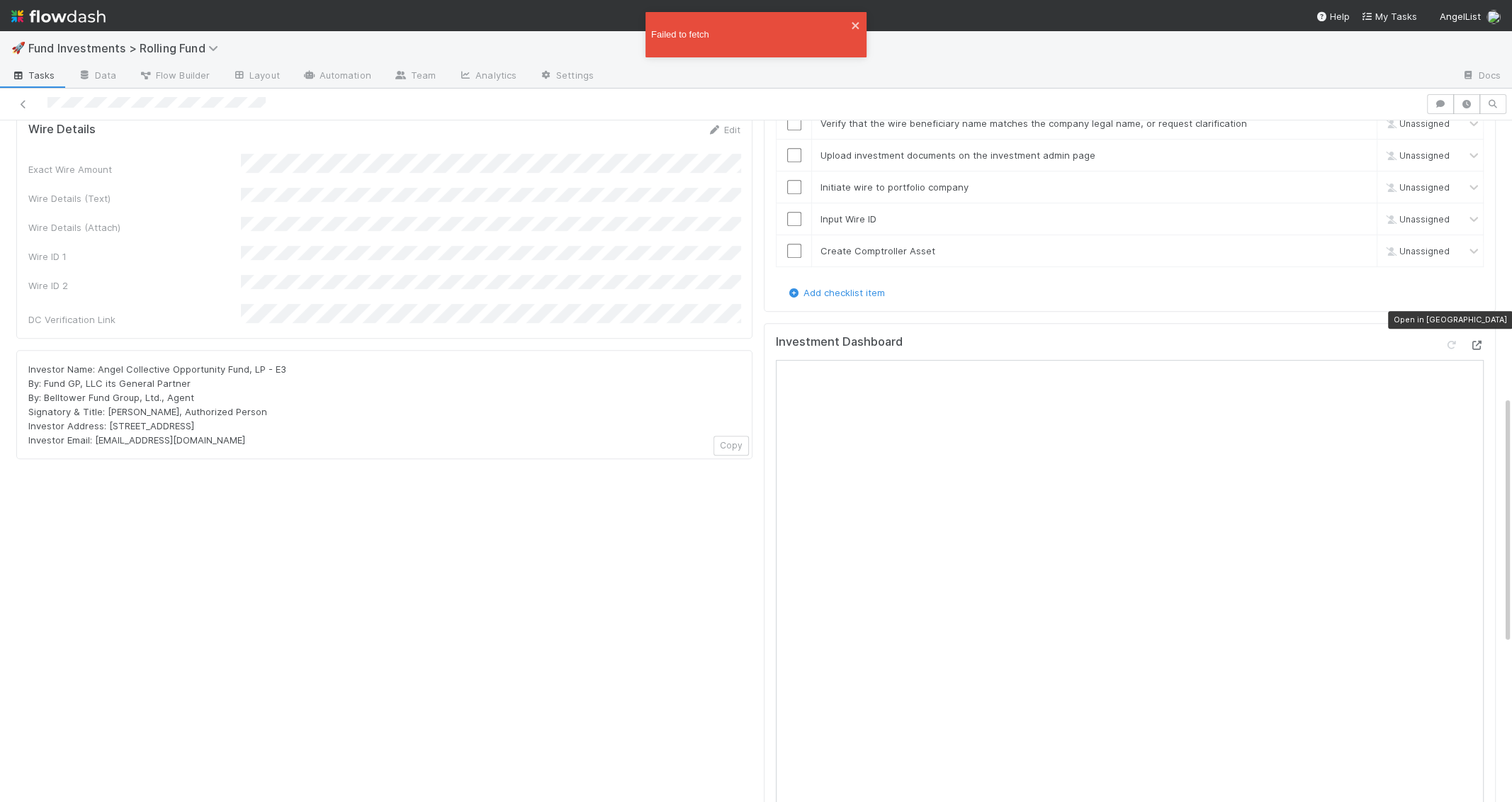
click at [1478, 341] on icon at bounding box center [1476, 345] width 14 height 9
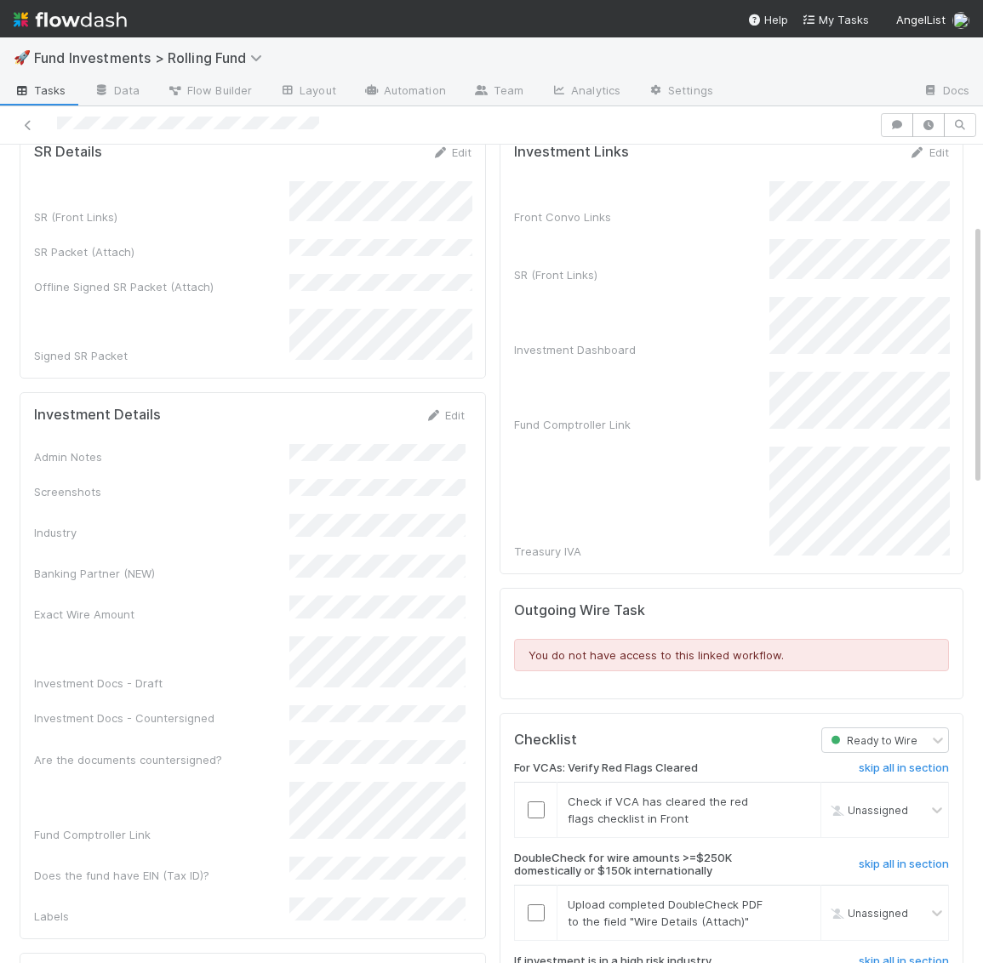
scroll to position [0, 0]
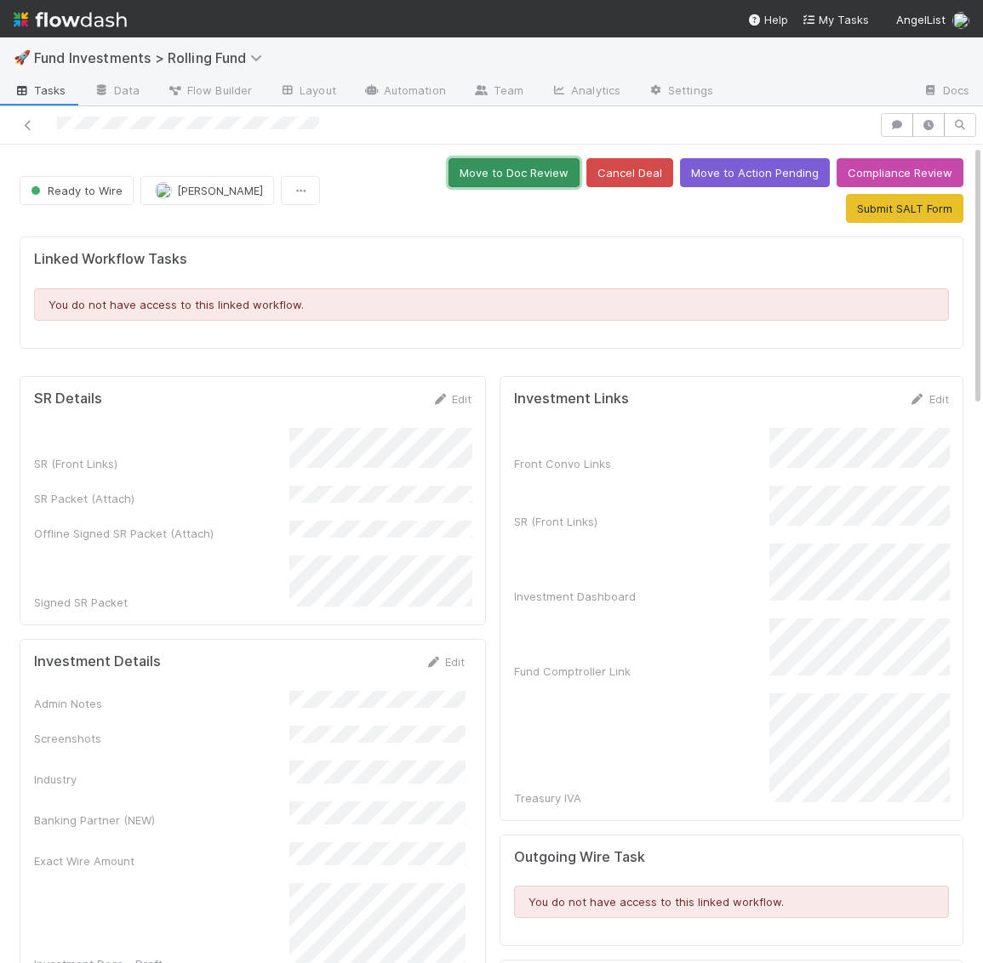
click at [448, 167] on button "Move to Doc Review" at bounding box center [513, 172] width 131 height 29
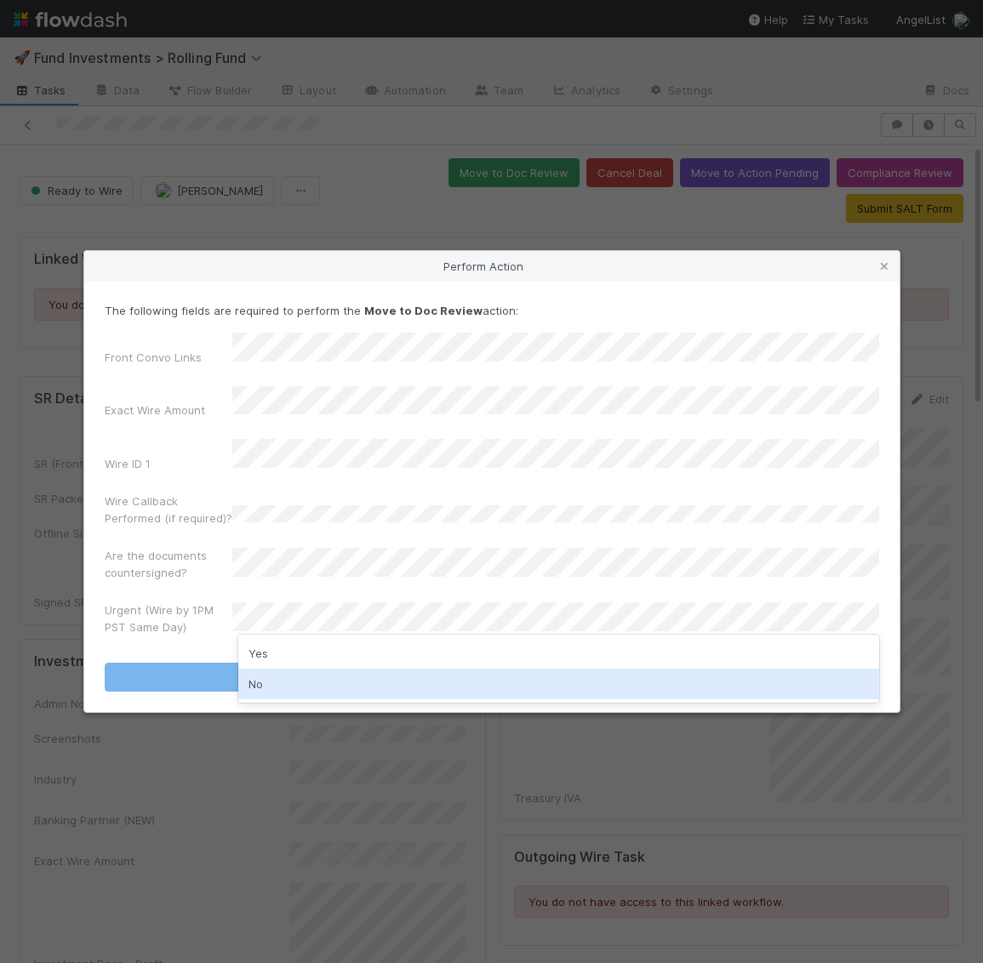
click at [319, 684] on div "No" at bounding box center [558, 684] width 641 height 31
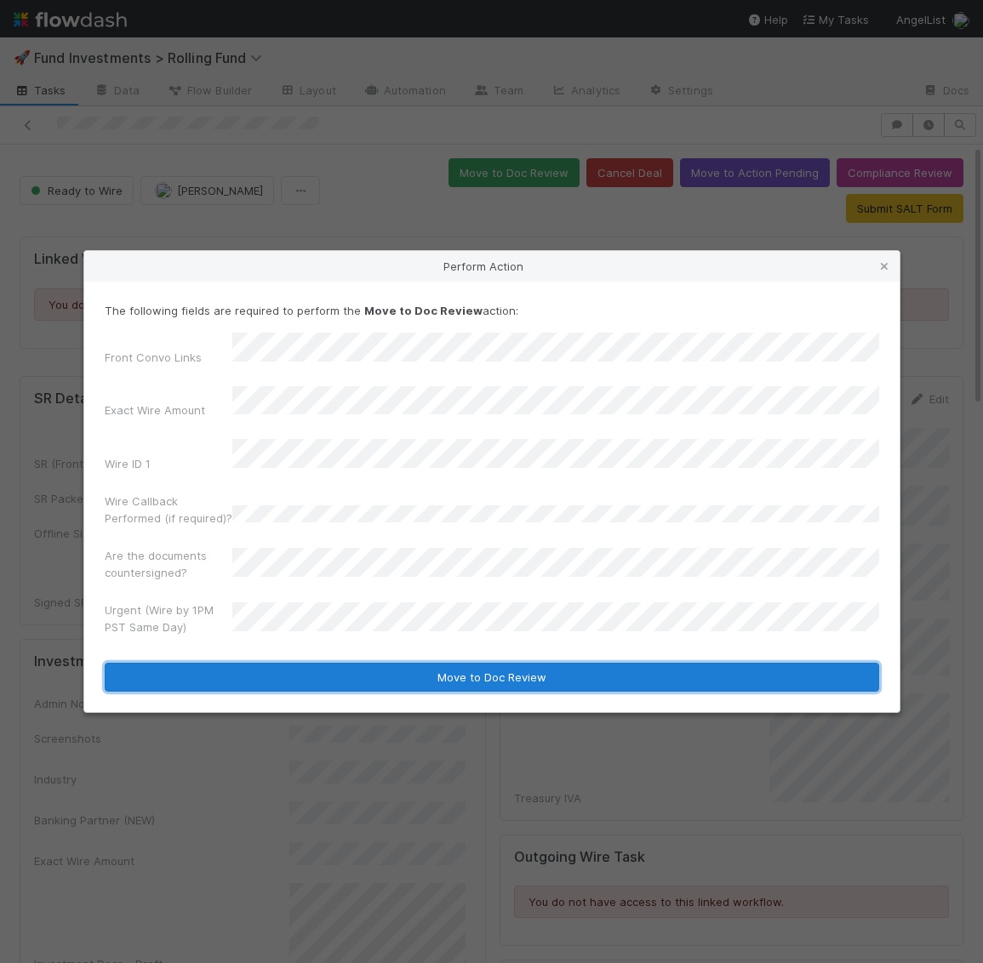
click at [320, 663] on button "Move to Doc Review" at bounding box center [492, 677] width 774 height 29
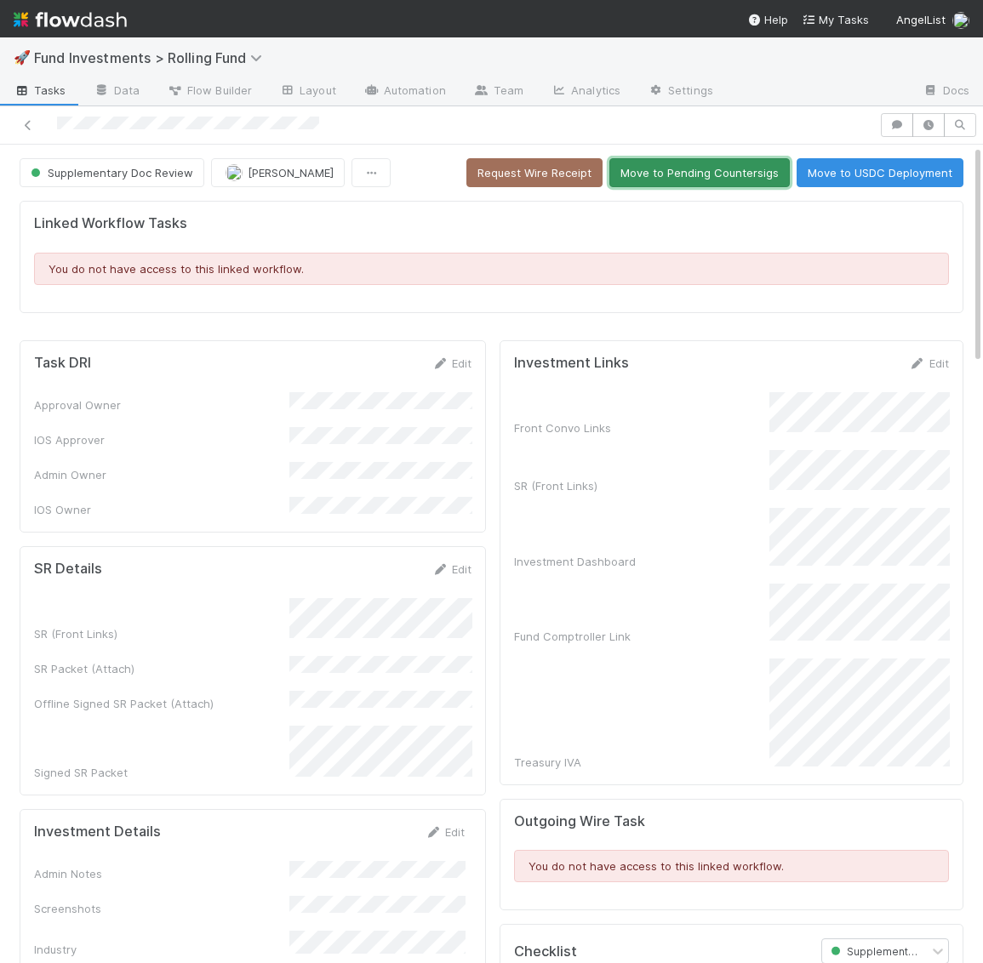
click at [704, 171] on button "Move to Pending Countersigs" at bounding box center [699, 172] width 180 height 29
